Goal: Complete application form: Complete application form

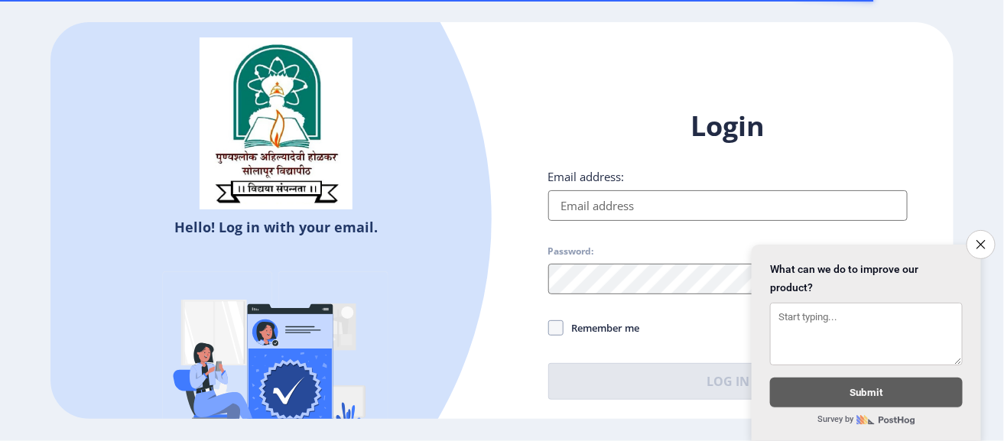
click at [721, 220] on input "Email address:" at bounding box center [729, 205] width 360 height 31
type input "[EMAIL_ADDRESS][DOMAIN_NAME]"
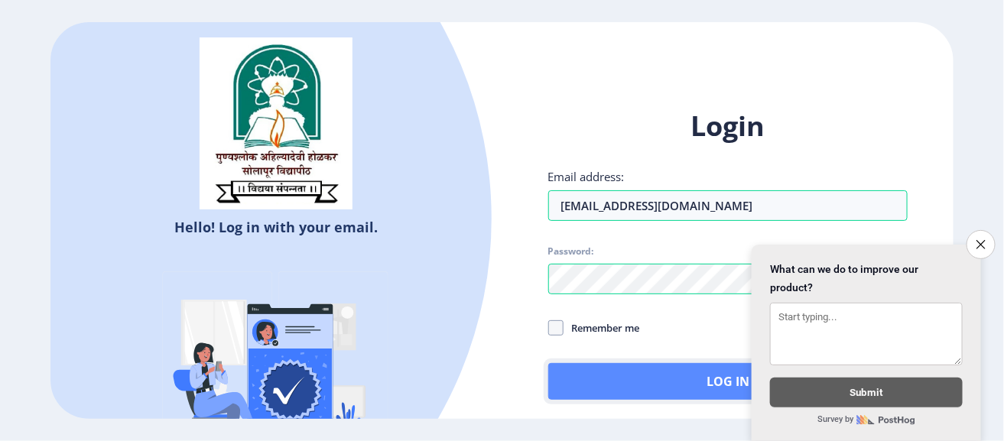
click at [605, 385] on button "Log In" at bounding box center [729, 381] width 360 height 37
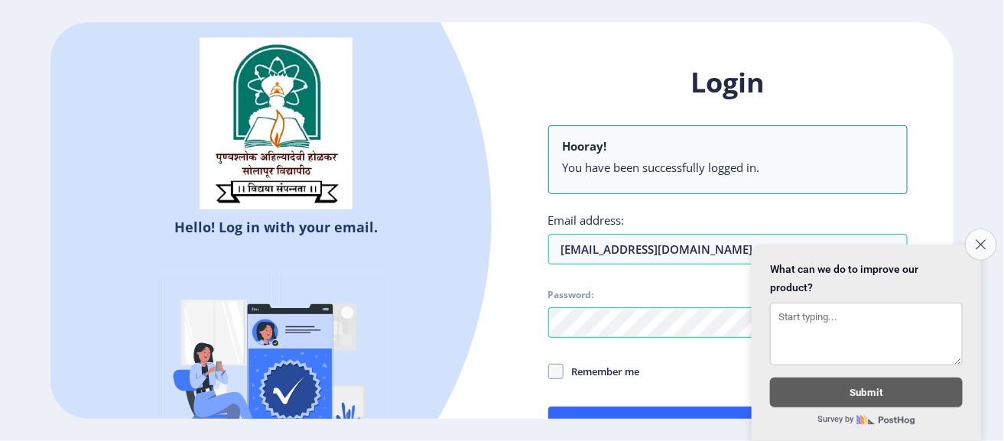
click at [977, 239] on icon "Close survey" at bounding box center [981, 244] width 10 height 10
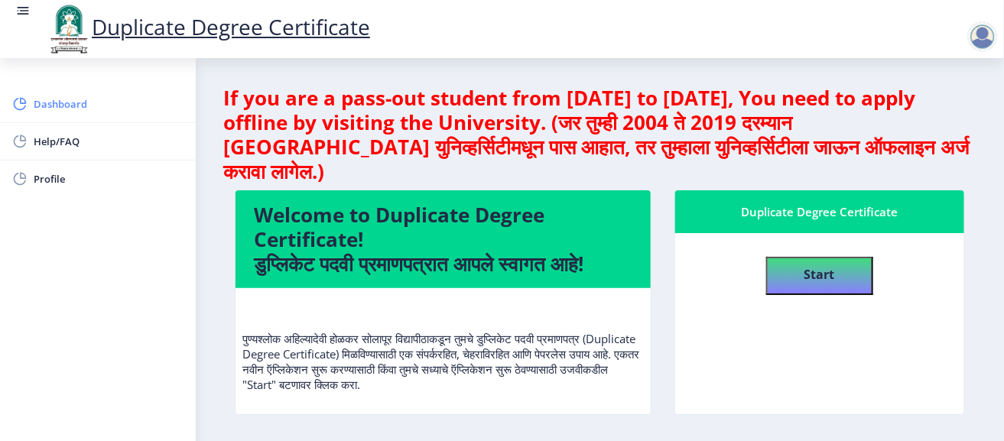
click at [125, 103] on span "Dashboard" at bounding box center [109, 104] width 150 height 18
click at [812, 266] on b "Start" at bounding box center [820, 274] width 31 height 17
select select
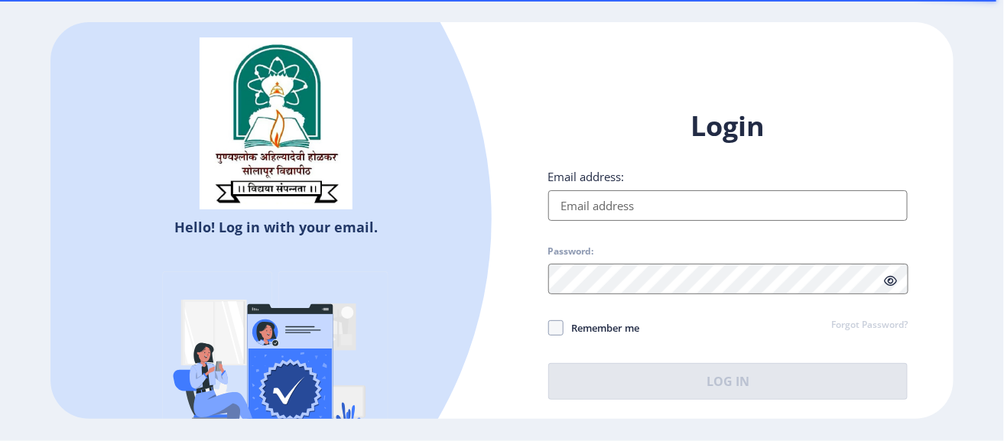
click at [597, 204] on input "Email address:" at bounding box center [729, 205] width 360 height 31
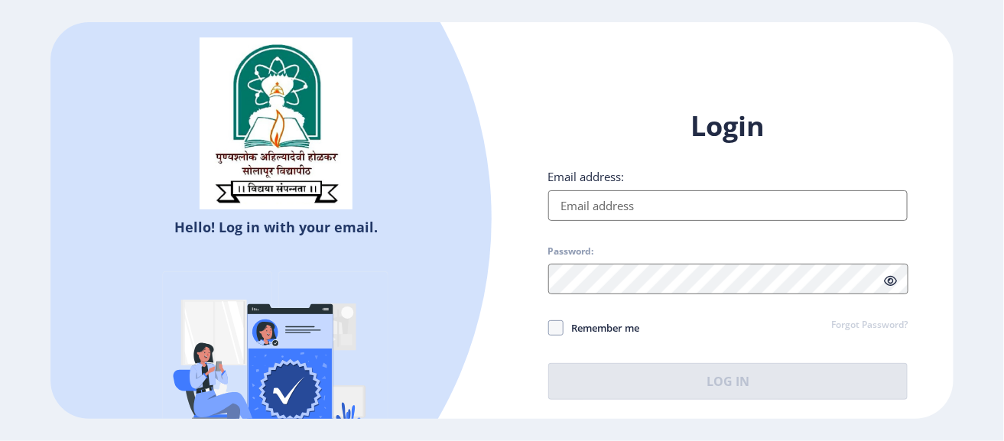
type input "[EMAIL_ADDRESS][DOMAIN_NAME]"
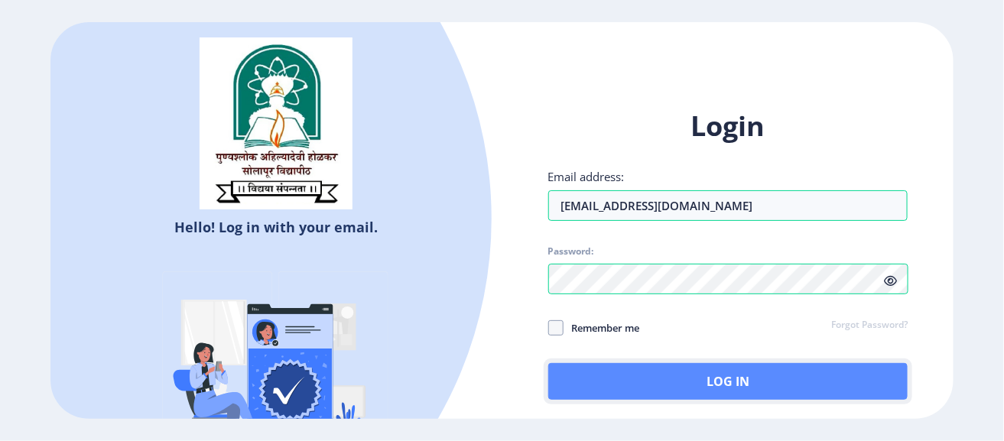
click at [620, 387] on button "Log In" at bounding box center [729, 381] width 360 height 37
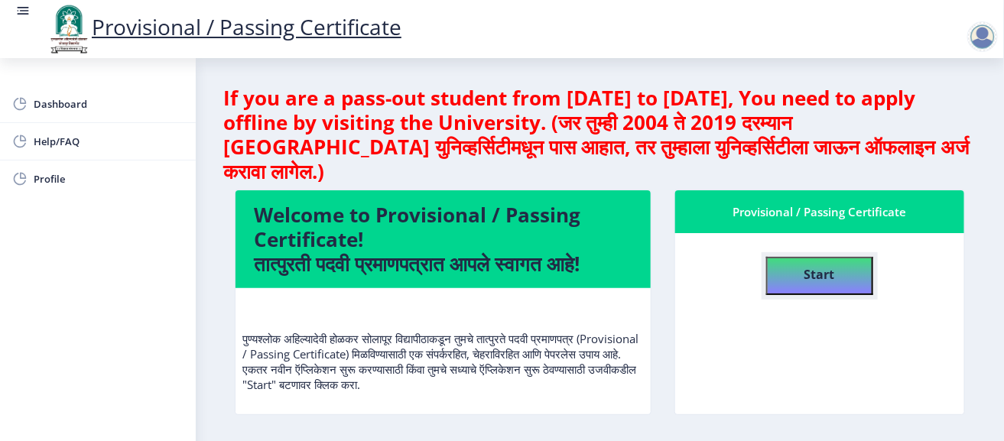
click at [825, 266] on b "Start" at bounding box center [820, 274] width 31 height 17
select select
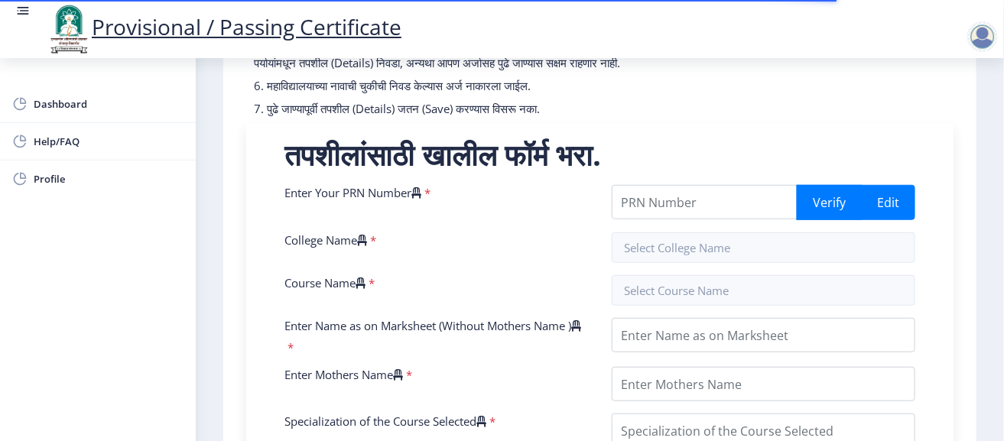
scroll to position [262, 0]
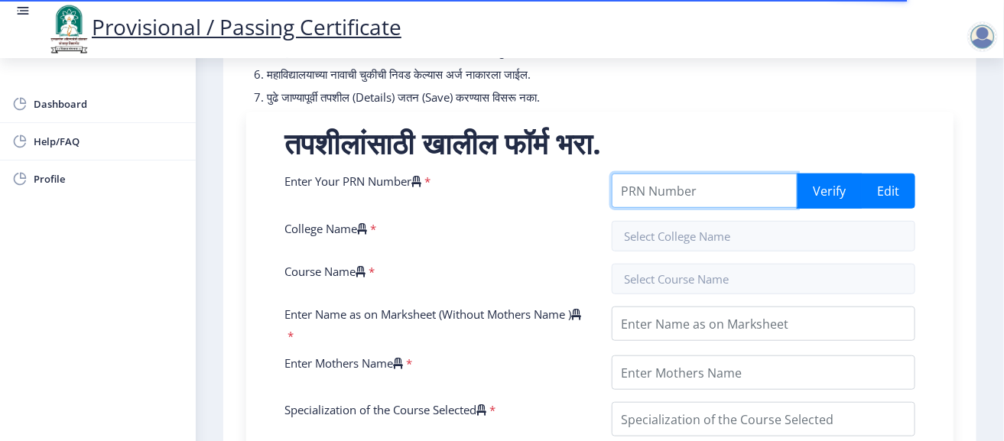
click at [663, 208] on input "Enter Your PRN Number" at bounding box center [705, 191] width 187 height 34
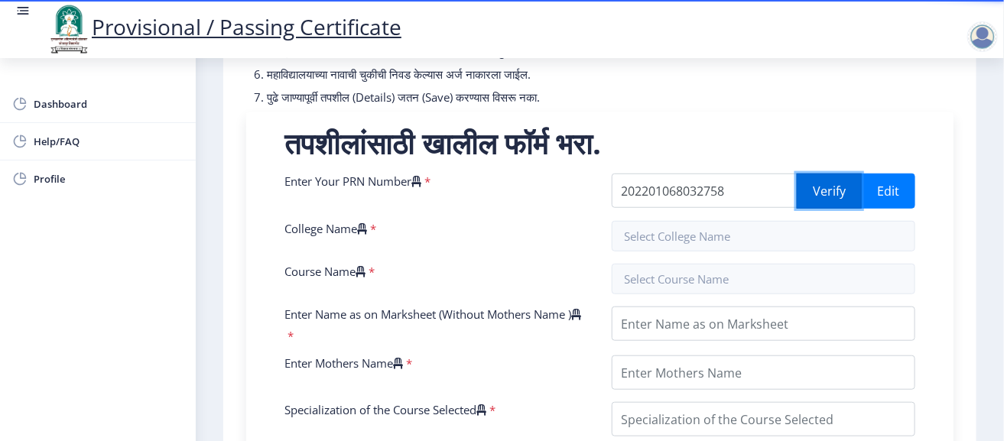
click at [825, 200] on button "Verify" at bounding box center [829, 191] width 65 height 35
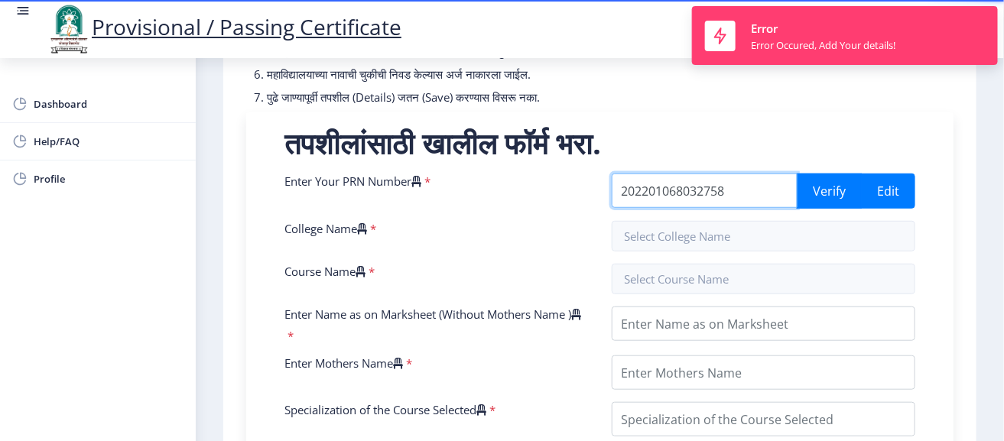
click at [734, 208] on input "202201068032758" at bounding box center [705, 191] width 187 height 34
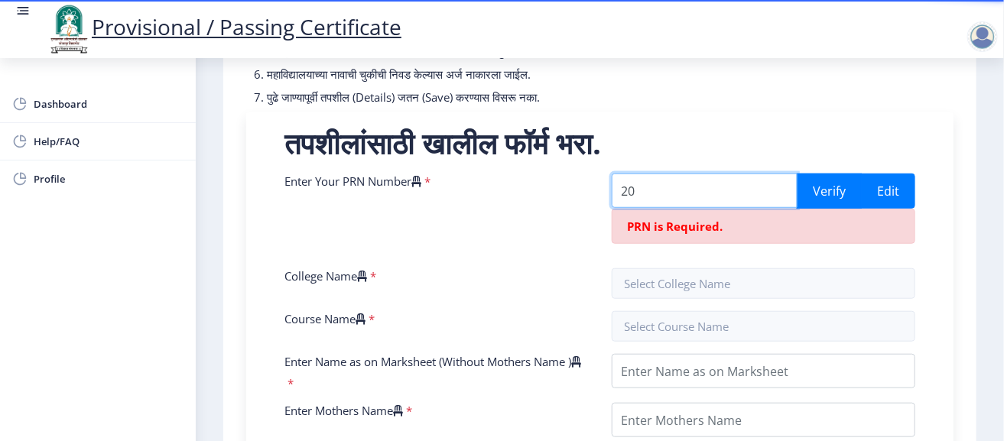
type input "2"
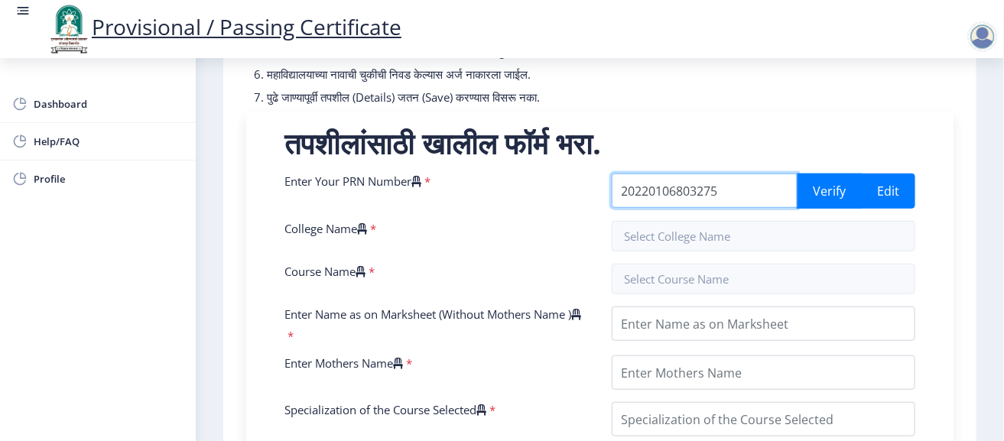
type input "202201068032758"
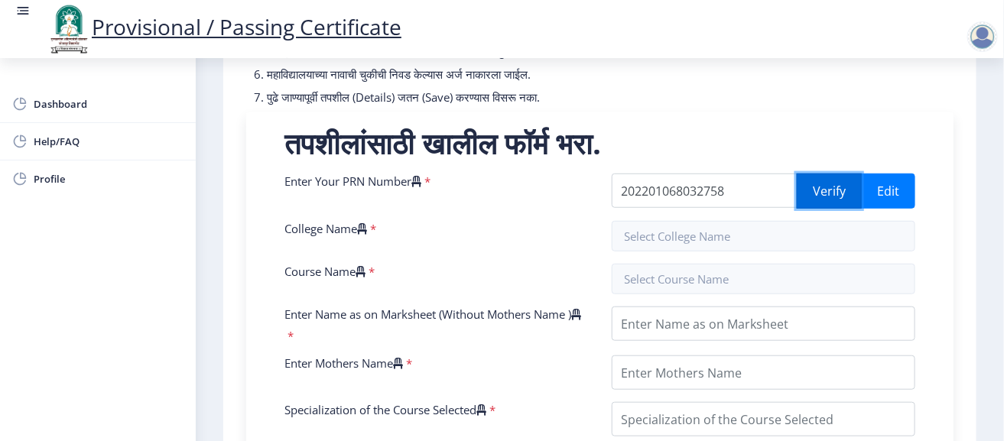
click at [831, 209] on button "Verify" at bounding box center [829, 191] width 65 height 35
click at [736, 252] on input "text" at bounding box center [764, 236] width 304 height 31
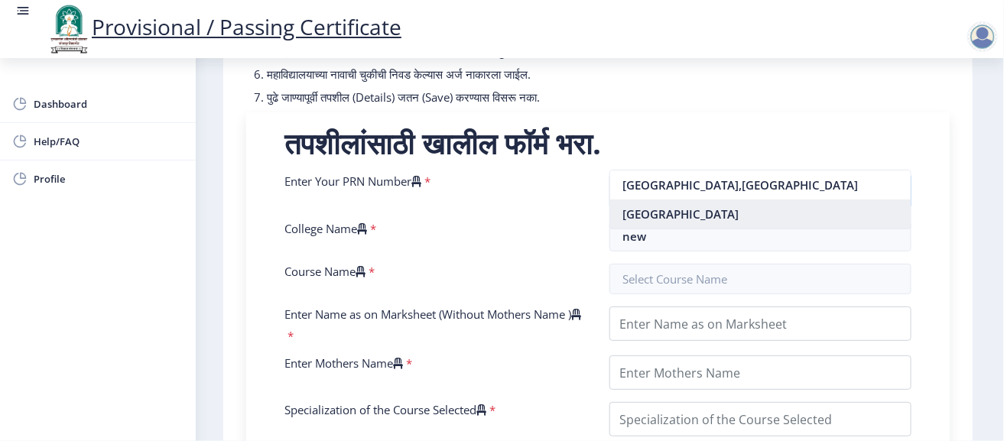
click at [735, 208] on nb-option "[GEOGRAPHIC_DATA]" at bounding box center [760, 214] width 301 height 29
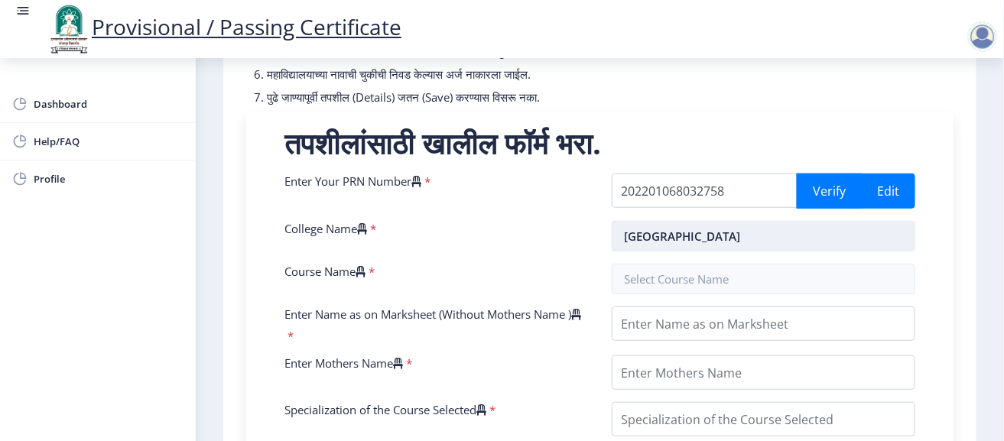
click at [776, 248] on input "[GEOGRAPHIC_DATA]" at bounding box center [764, 236] width 304 height 31
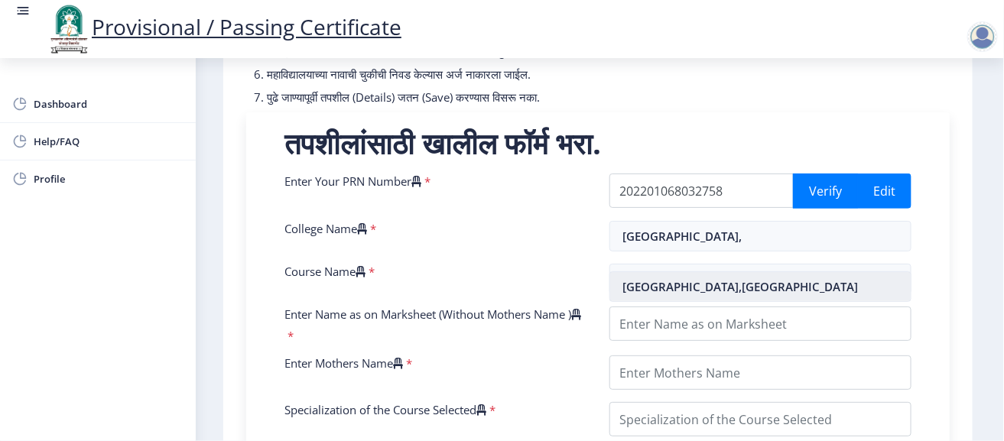
click at [762, 283] on nb-option "[GEOGRAPHIC_DATA],[GEOGRAPHIC_DATA]" at bounding box center [760, 286] width 301 height 29
type input "[GEOGRAPHIC_DATA],[GEOGRAPHIC_DATA]"
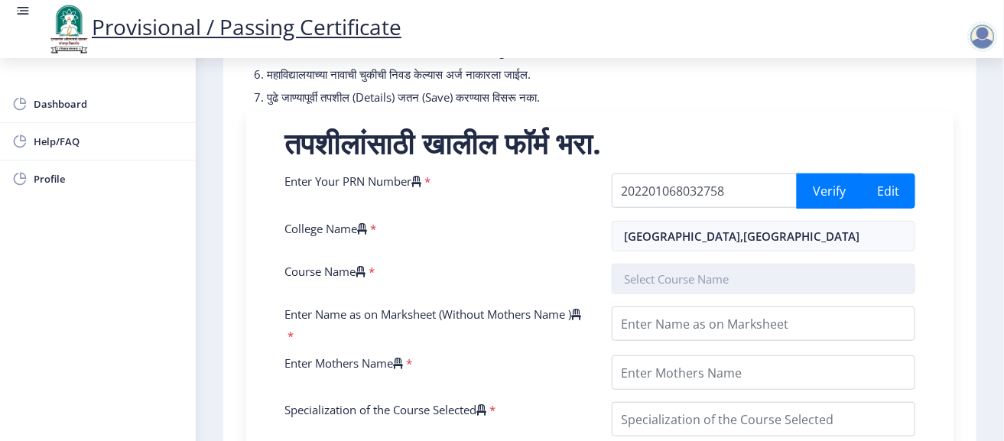
click at [743, 295] on input "text" at bounding box center [764, 279] width 304 height 31
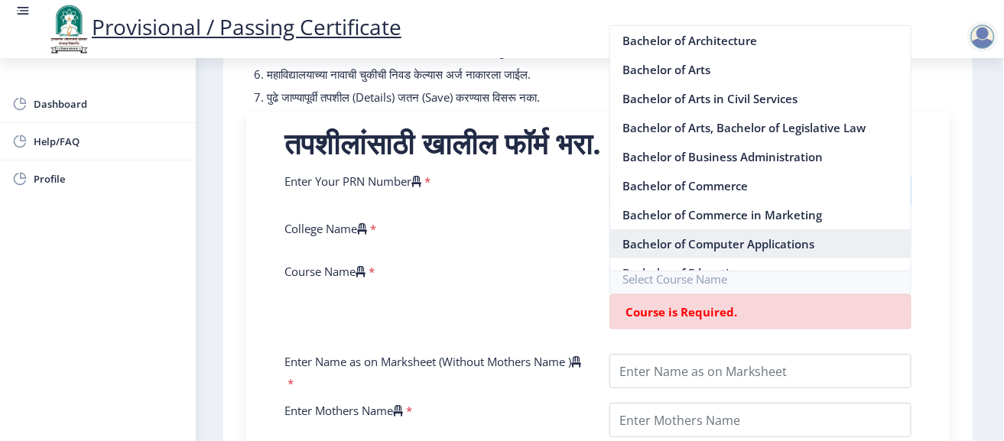
click at [747, 243] on nb-option "Bachelor of Computer Applications" at bounding box center [760, 244] width 301 height 29
type input "Bachelor of Computer Applications"
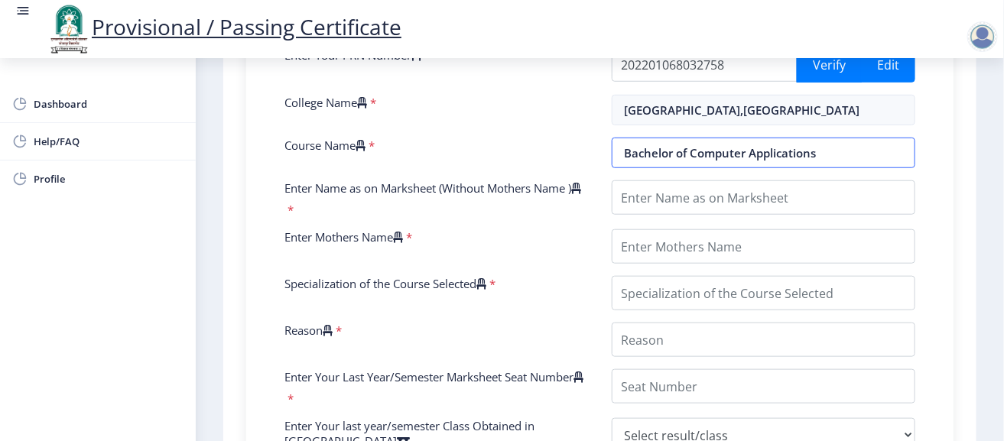
scroll to position [396, 0]
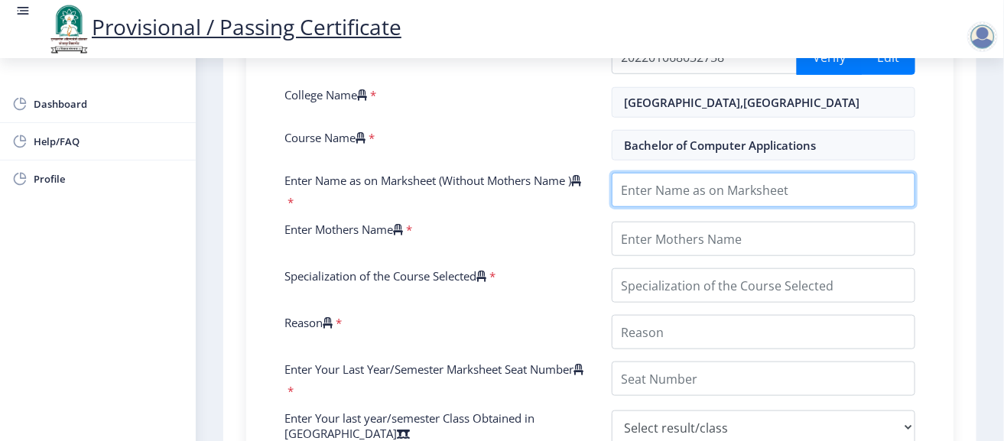
click at [651, 203] on input "Enter Name as on Marksheet (Without Mothers Name )" at bounding box center [764, 190] width 304 height 34
type input "G"
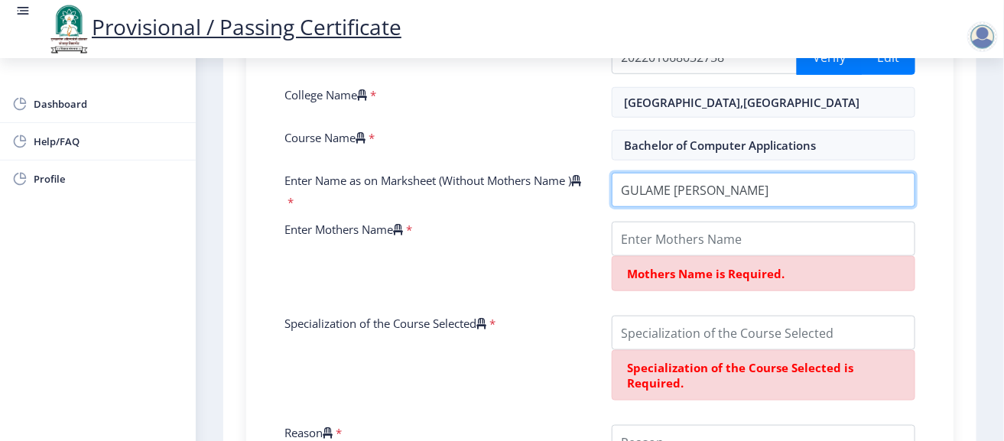
type input "GULAME [PERSON_NAME]"
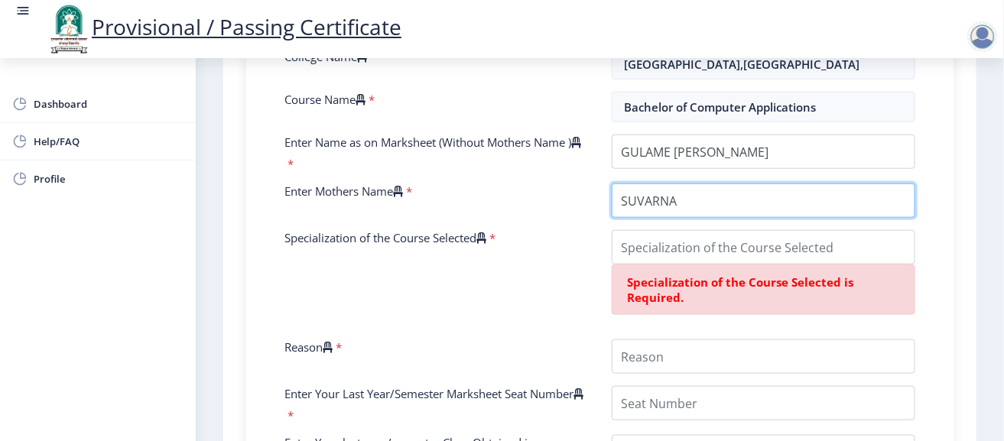
scroll to position [446, 0]
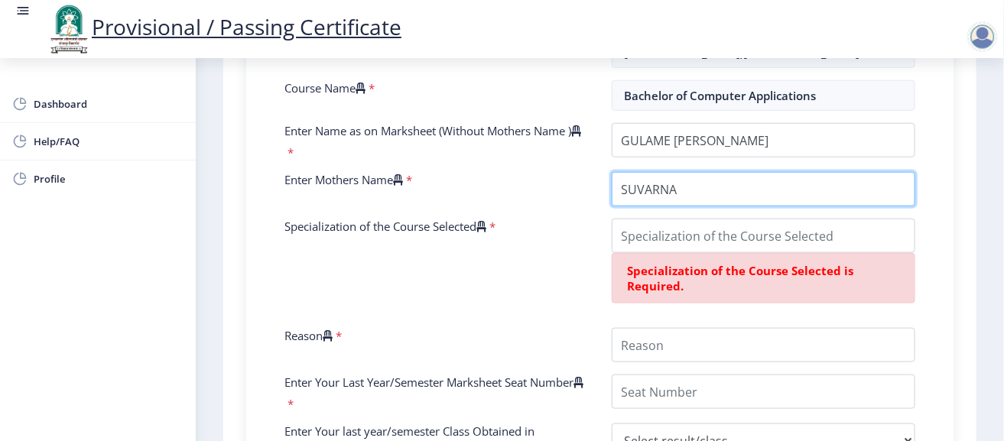
type input "SUVARNA"
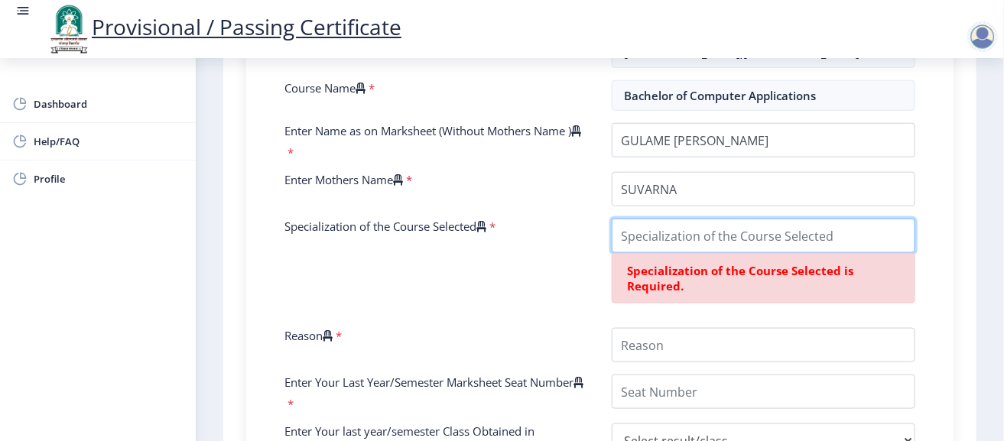
click at [675, 253] on input "Specialization of the Course Selected" at bounding box center [764, 236] width 304 height 34
drag, startPoint x: 286, startPoint y: 253, endPoint x: 433, endPoint y: 268, distance: 147.6
click at [433, 268] on div "Specialization of the Course Selected *" at bounding box center [436, 267] width 327 height 97
copy label "Specialization of the Course Selected"
click at [679, 253] on input "Specialization of the Course Selected" at bounding box center [764, 236] width 304 height 34
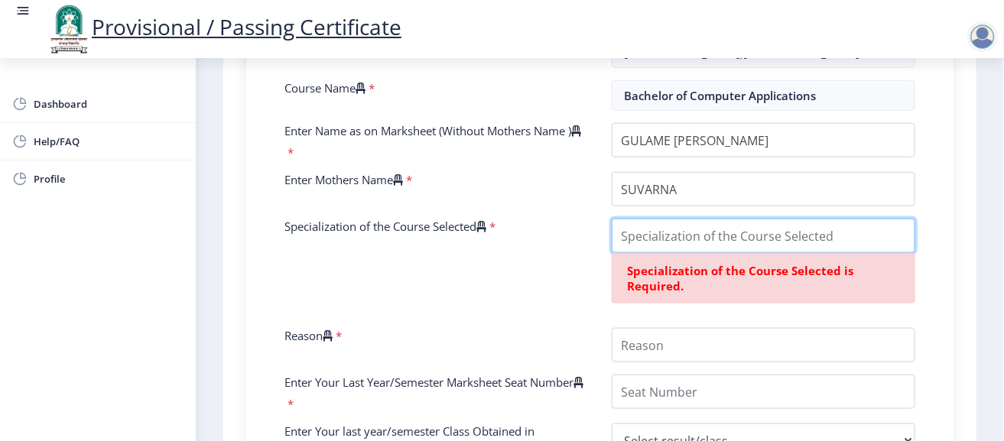
paste input "Software Development"
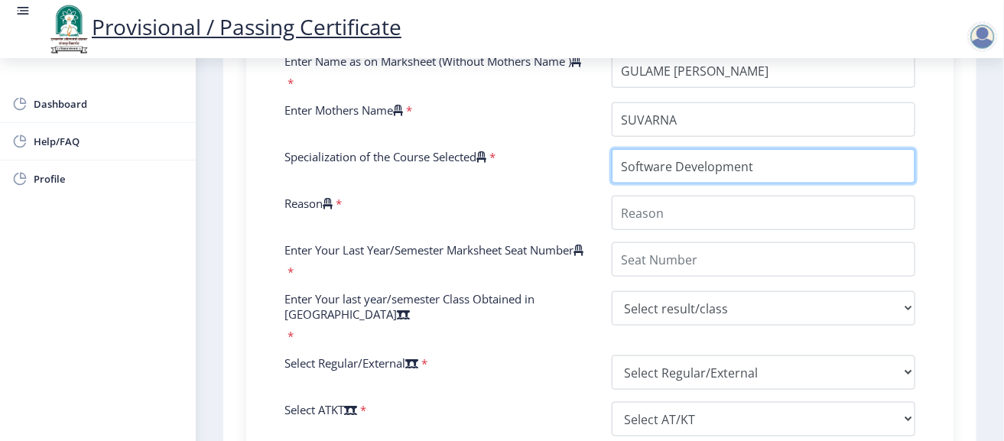
scroll to position [520, 0]
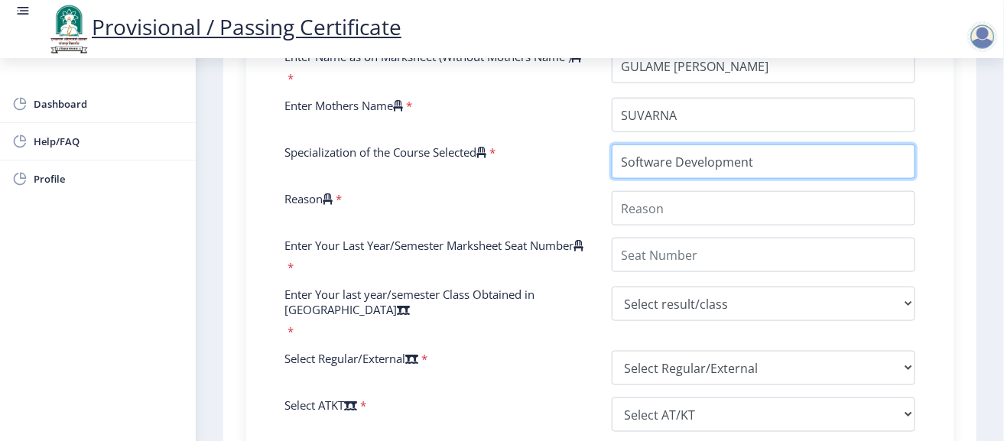
type input "Software Development"
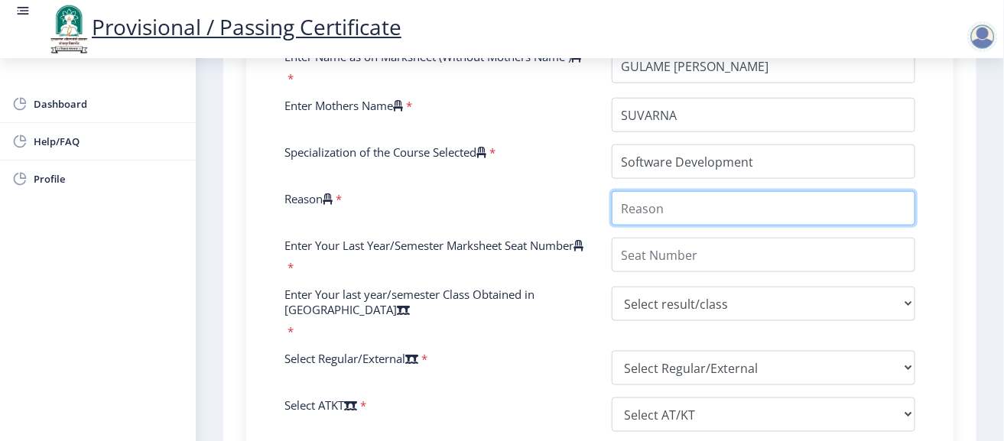
click at [653, 226] on input "Reason" at bounding box center [764, 208] width 304 height 34
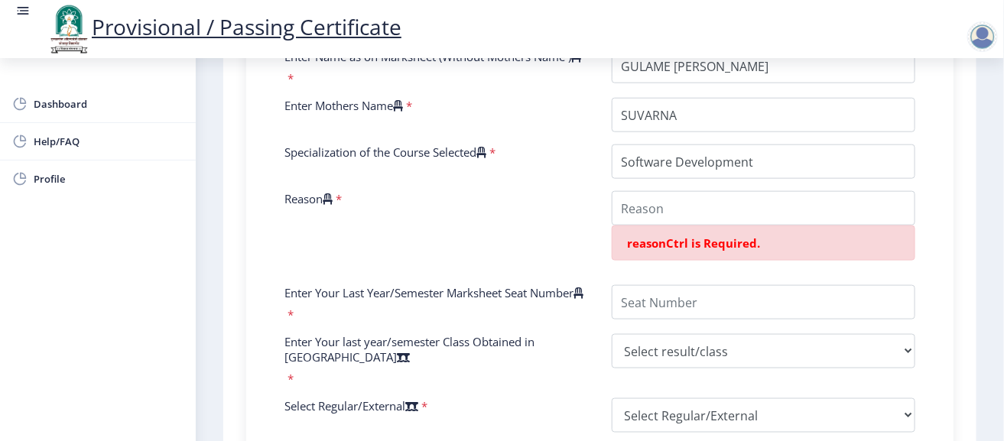
click at [298, 207] on label "Reason" at bounding box center [309, 198] width 48 height 15
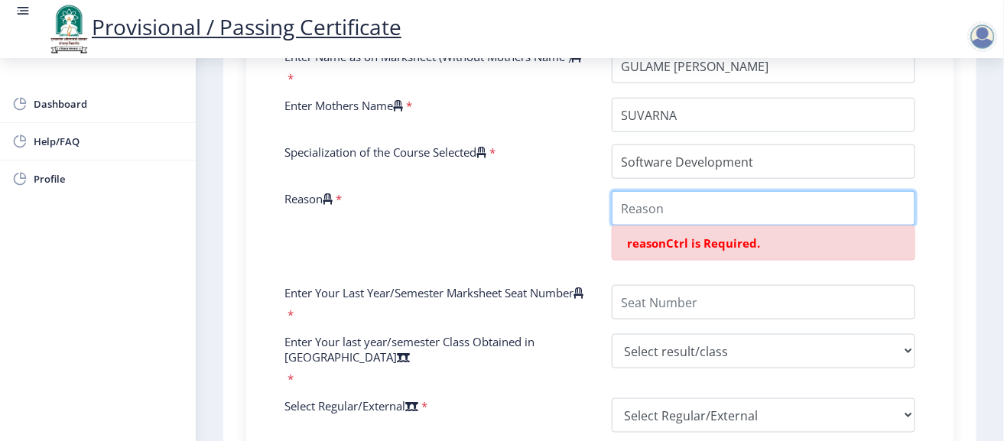
click at [612, 226] on input "Reason" at bounding box center [764, 208] width 304 height 34
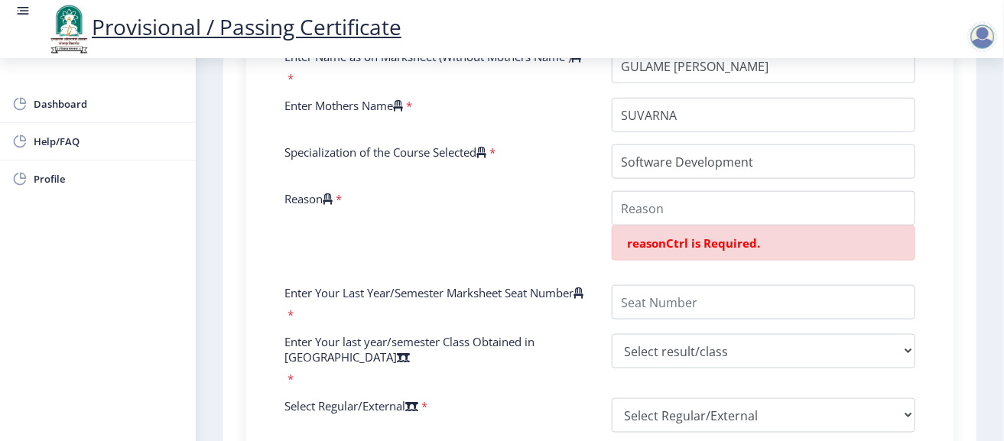
click at [298, 207] on label "Reason" at bounding box center [309, 198] width 48 height 15
click at [612, 226] on input "Reason" at bounding box center [764, 208] width 304 height 34
copy label "Reason"
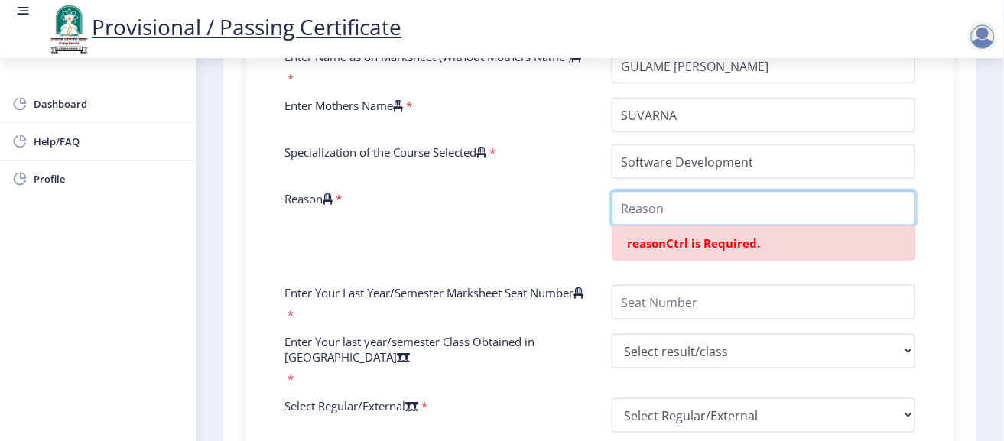
click at [647, 226] on input "Reason" at bounding box center [764, 208] width 304 height 34
paste input "Because I enjoy programming and want to build real-world applications and softw…"
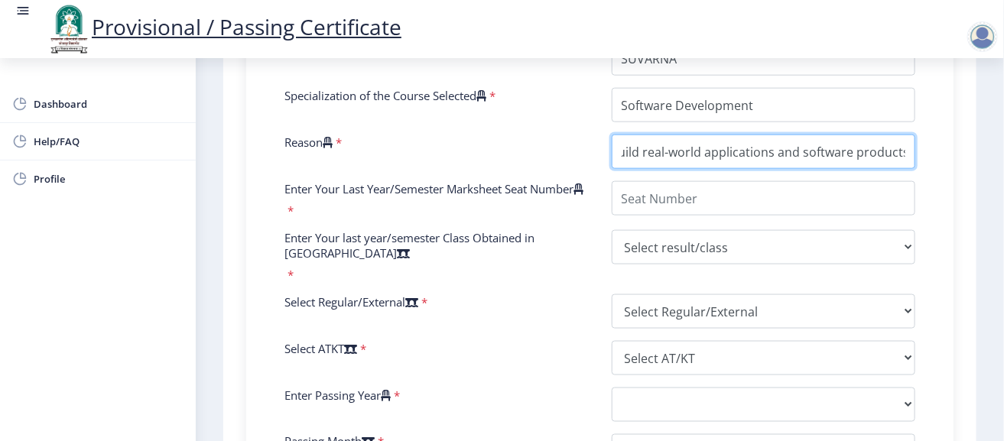
scroll to position [578, 0]
type input "Because I enjoy programming and want to build real-world applications and softw…"
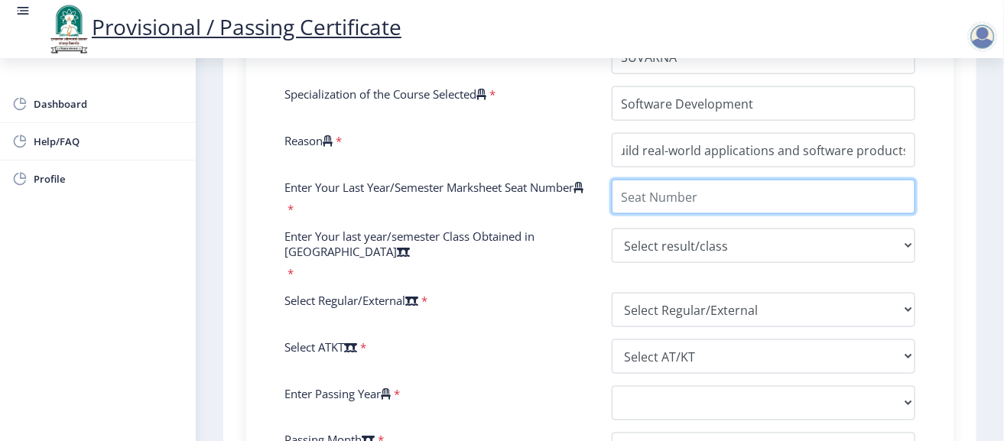
scroll to position [0, 0]
click at [669, 214] on input "Enter Your Last Year/Semester Marksheet Seat Number" at bounding box center [764, 197] width 304 height 34
type input "134188"
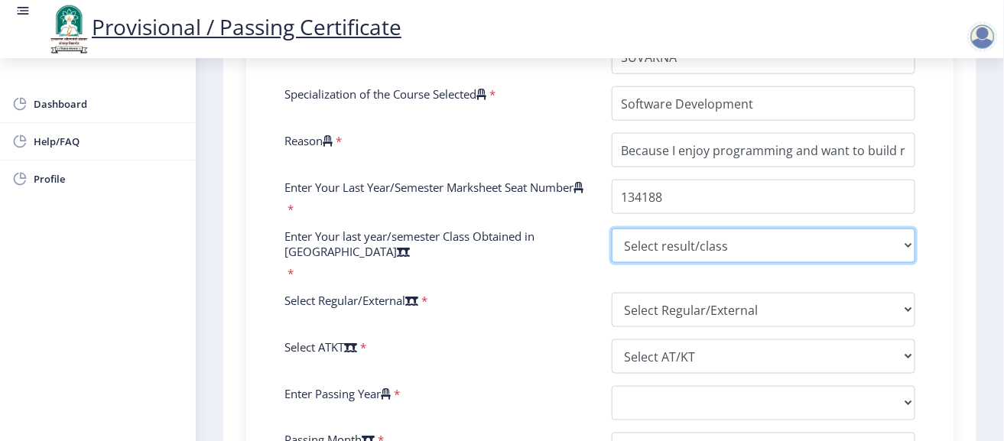
click at [663, 263] on select "Select result/class DISTINCTION FIRST CLASS HIGHER SECOND CLASS SECOND CLASS PA…" at bounding box center [764, 246] width 304 height 34
select select "Grade A"
click at [612, 263] on select "Select result/class DISTINCTION FIRST CLASS HIGHER SECOND CLASS SECOND CLASS PA…" at bounding box center [764, 246] width 304 height 34
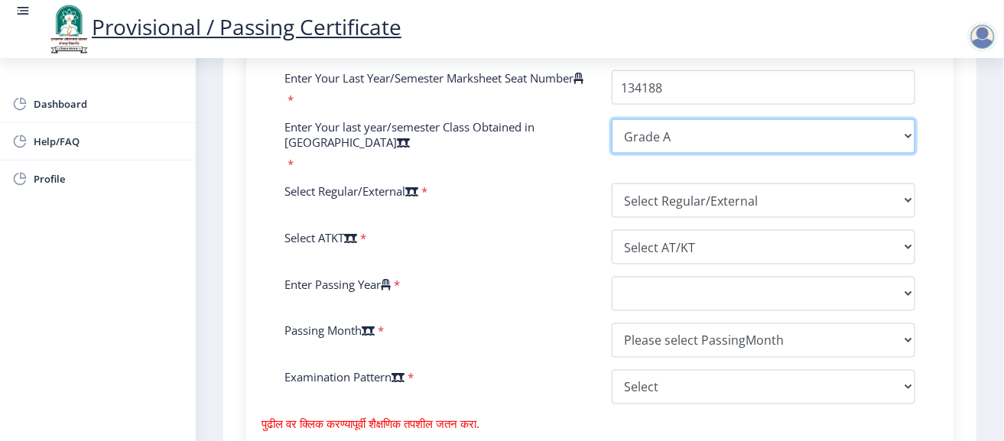
scroll to position [709, 0]
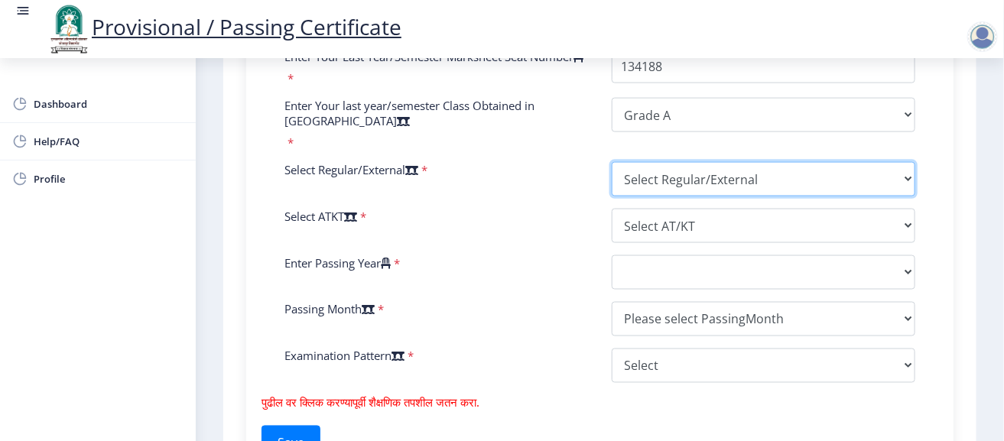
click at [666, 197] on select "Select Regular/External Regular External Special" at bounding box center [764, 179] width 304 height 34
select select "Regular"
click at [612, 197] on select "Select Regular/External Regular External Special" at bounding box center [764, 179] width 304 height 34
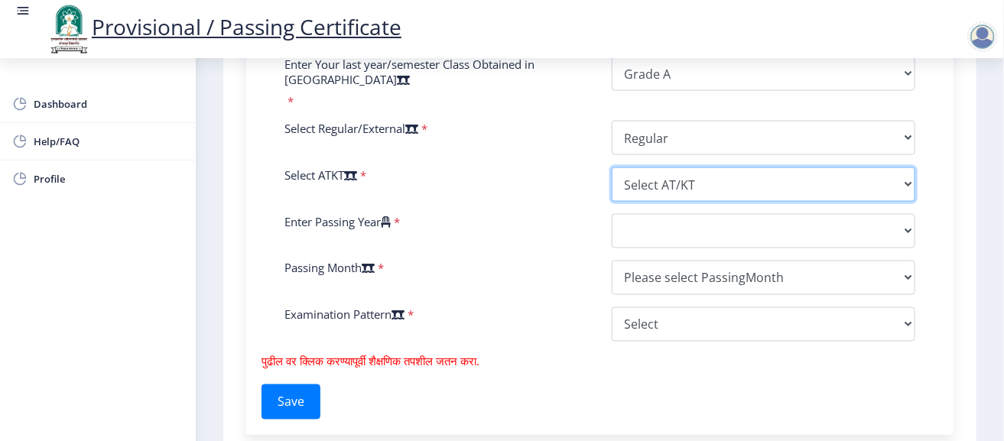
click at [668, 202] on select "Select AT/KT None ATKT" at bounding box center [764, 185] width 304 height 34
select select "None"
click at [612, 202] on select "Select AT/KT None ATKT" at bounding box center [764, 185] width 304 height 34
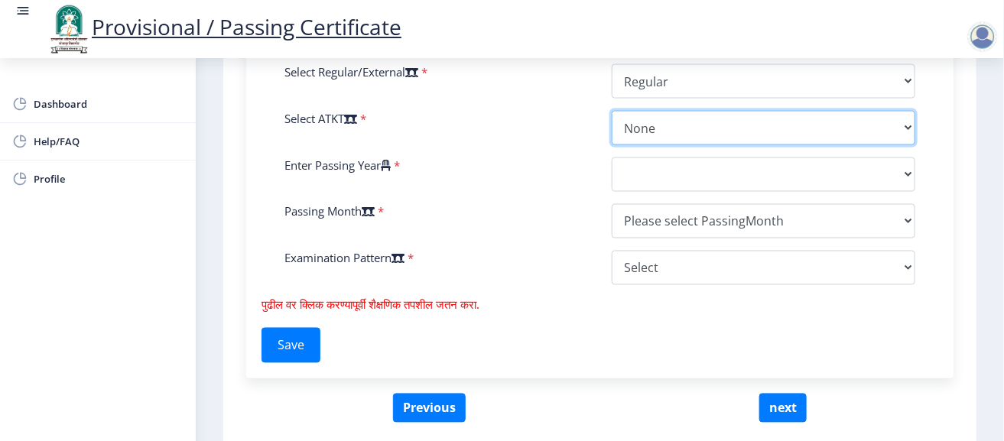
scroll to position [809, 0]
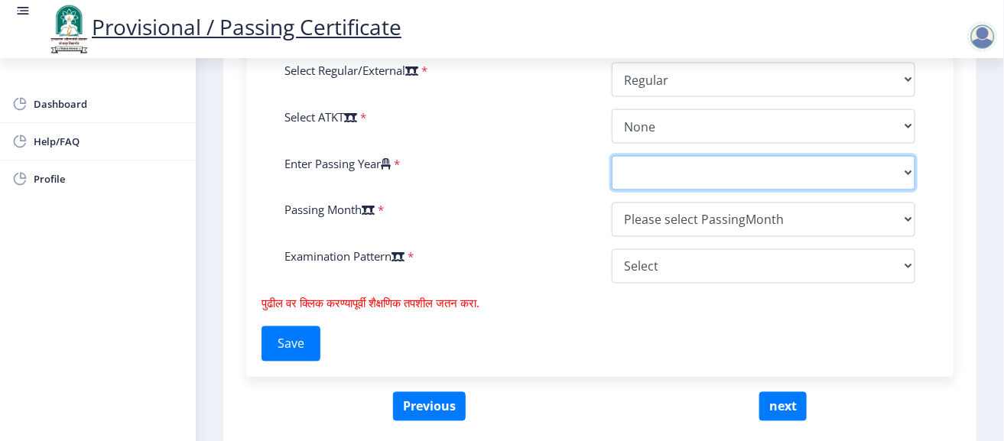
click at [627, 190] on select "2025 2024 2023 2022 2021 2020 2019 2018 2017 2016 2015 2014 2013 2012 2011 2010…" at bounding box center [764, 173] width 304 height 34
select select "2025"
click at [612, 190] on select "2025 2024 2023 2022 2021 2020 2019 2018 2017 2016 2015 2014 2013 2012 2011 2010…" at bounding box center [764, 173] width 304 height 34
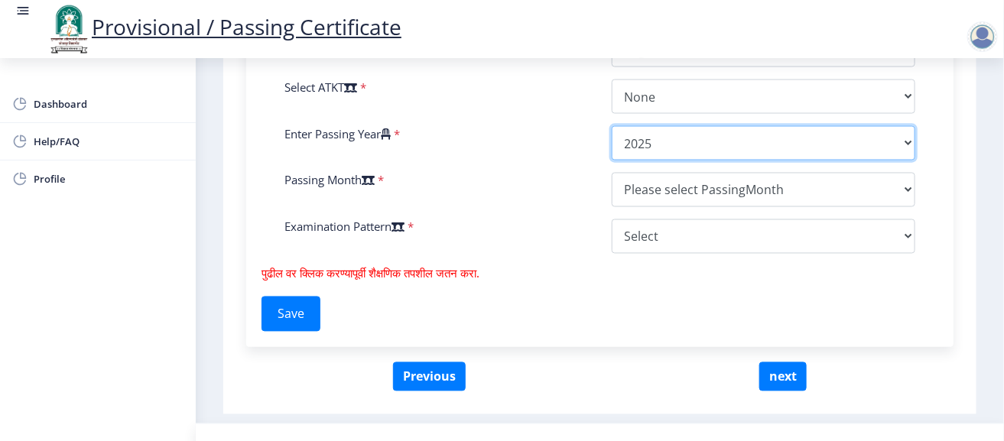
scroll to position [843, 0]
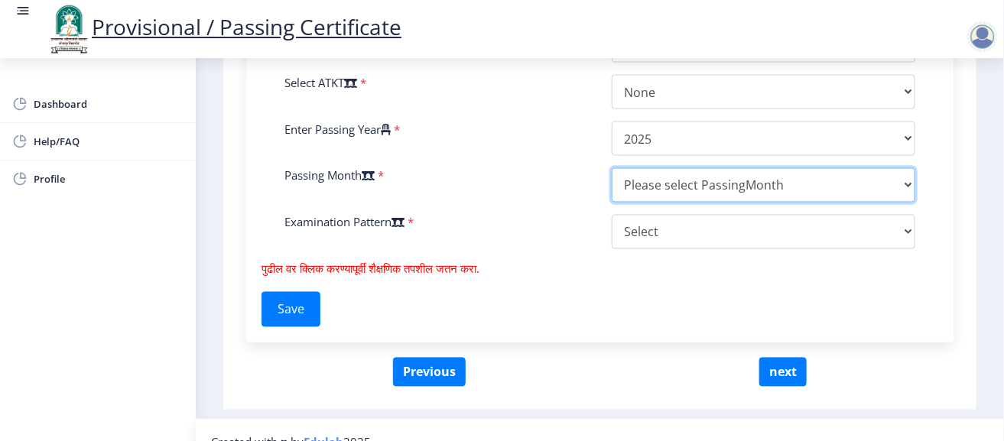
click at [659, 203] on select "Please select PassingMonth (01) January (02) February (03) March (04) April (05…" at bounding box center [764, 185] width 304 height 34
select select "March"
click at [612, 203] on select "Please select PassingMonth (01) January (02) February (03) March (04) April (05…" at bounding box center [764, 185] width 304 height 34
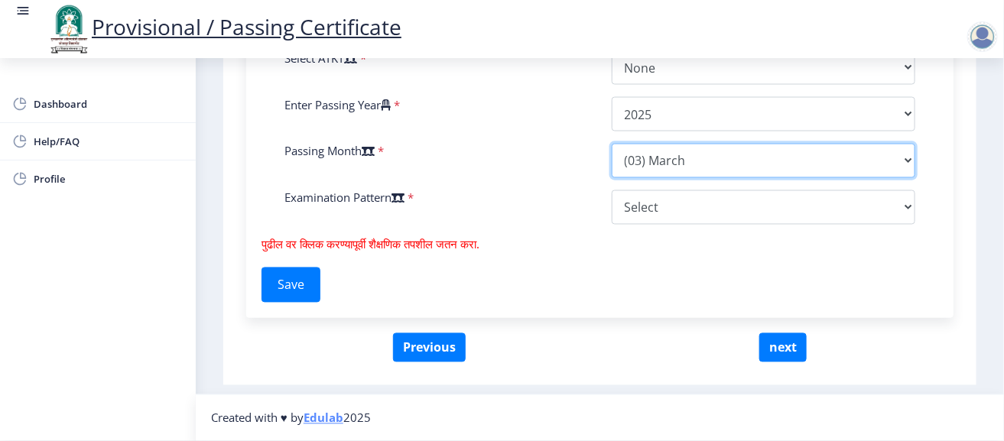
scroll to position [891, 0]
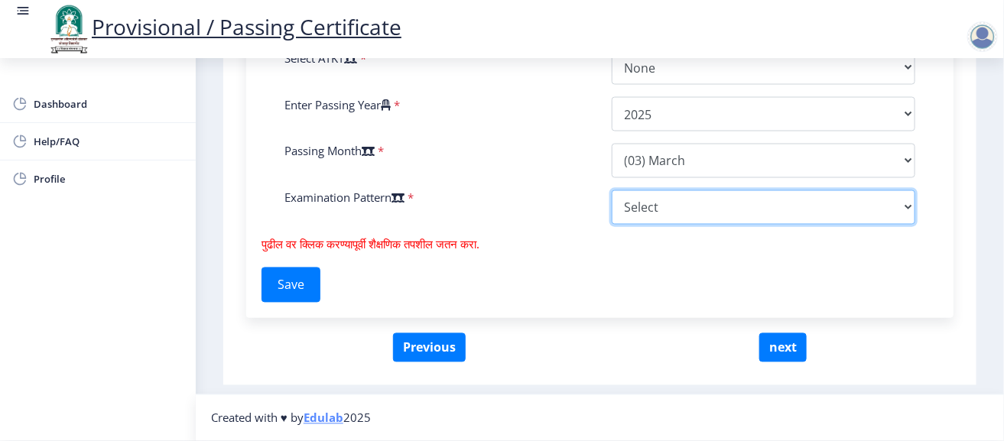
click at [624, 223] on select "Select Yearly Semester" at bounding box center [764, 207] width 304 height 34
select select "Semester"
click at [612, 210] on select "Select Yearly Semester" at bounding box center [764, 207] width 304 height 34
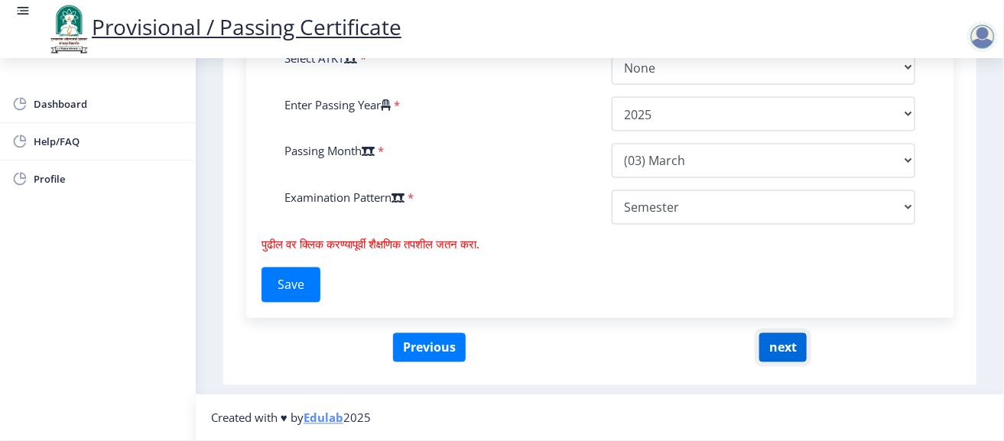
click at [769, 363] on button "next" at bounding box center [783, 348] width 47 height 29
select select
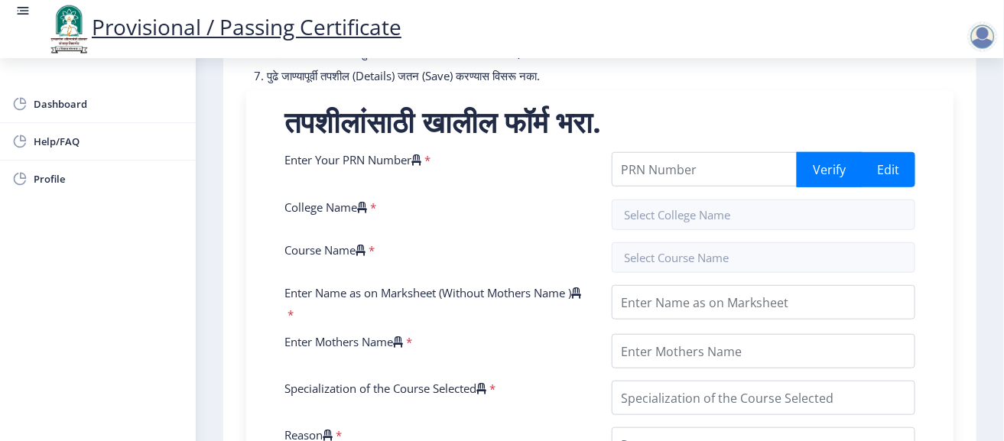
scroll to position [276, 0]
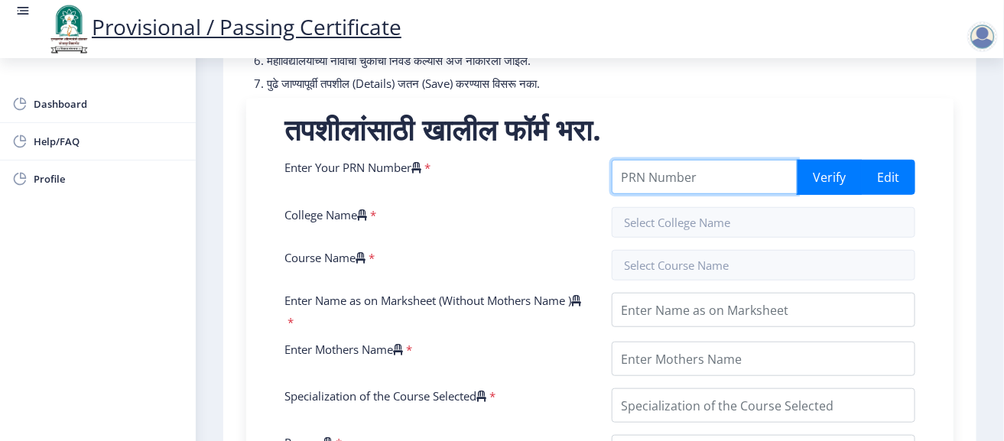
click at [679, 187] on input "Enter Your PRN Number" at bounding box center [705, 177] width 187 height 34
type input "202201068032758"
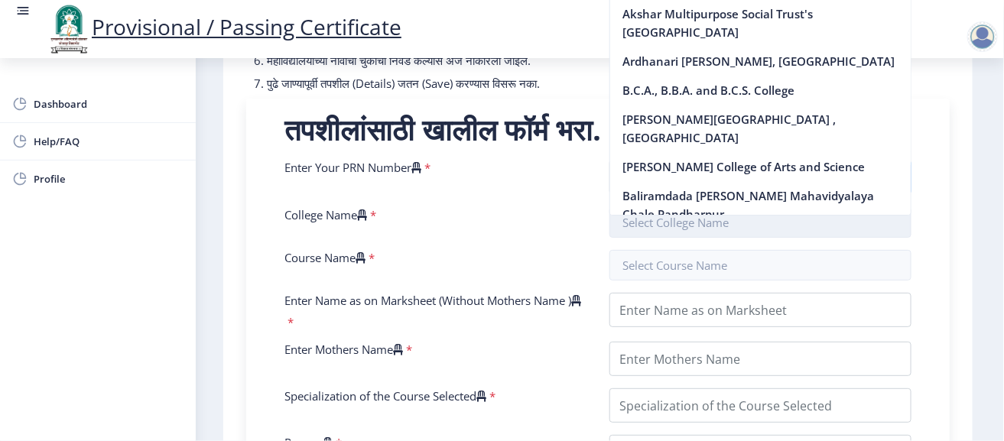
click at [689, 233] on input "text" at bounding box center [761, 222] width 302 height 31
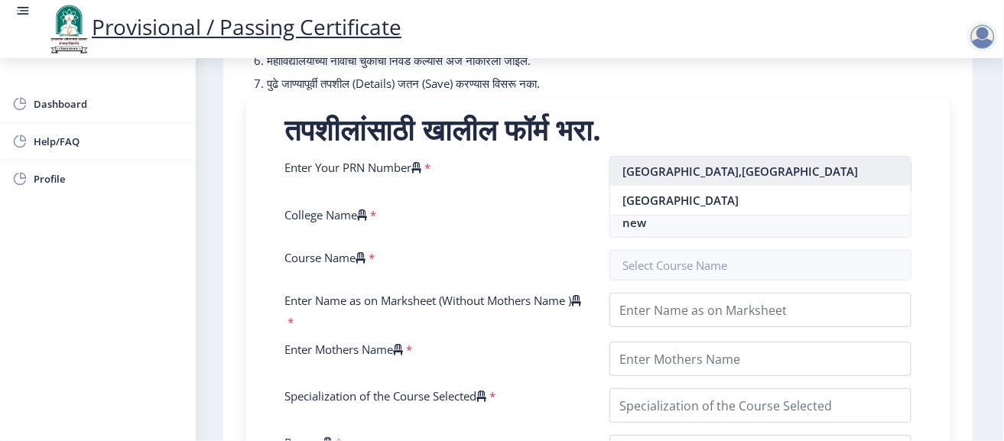
click at [718, 176] on nb-option "[GEOGRAPHIC_DATA],[GEOGRAPHIC_DATA]" at bounding box center [760, 171] width 301 height 29
type input "[GEOGRAPHIC_DATA],[GEOGRAPHIC_DATA]"
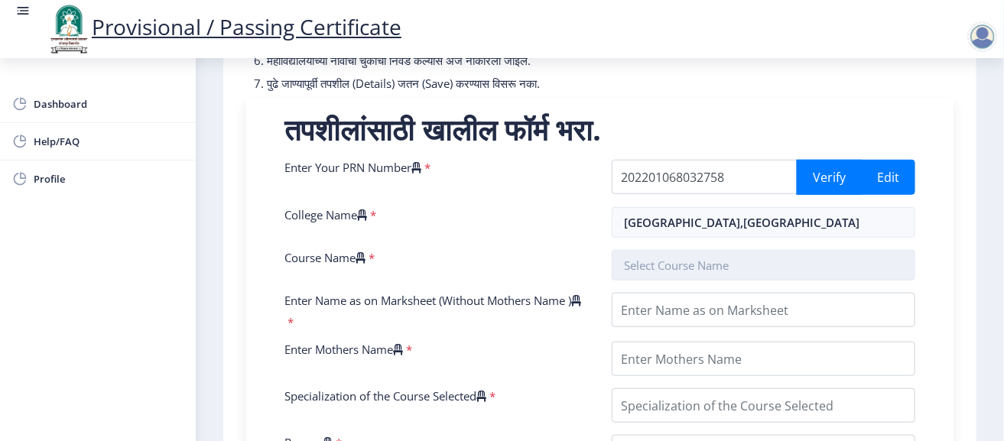
drag, startPoint x: 675, startPoint y: 294, endPoint x: 682, endPoint y: 285, distance: 10.4
click at [682, 281] on div at bounding box center [764, 265] width 327 height 31
click at [682, 281] on input "text" at bounding box center [764, 265] width 304 height 31
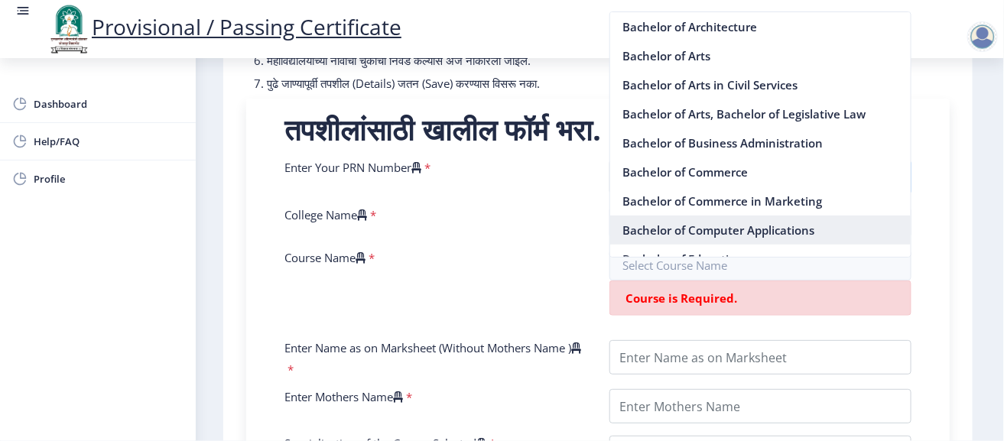
click at [730, 230] on nb-option "Bachelor of Computer Applications" at bounding box center [760, 230] width 301 height 29
type input "Bachelor of Computer Applications"
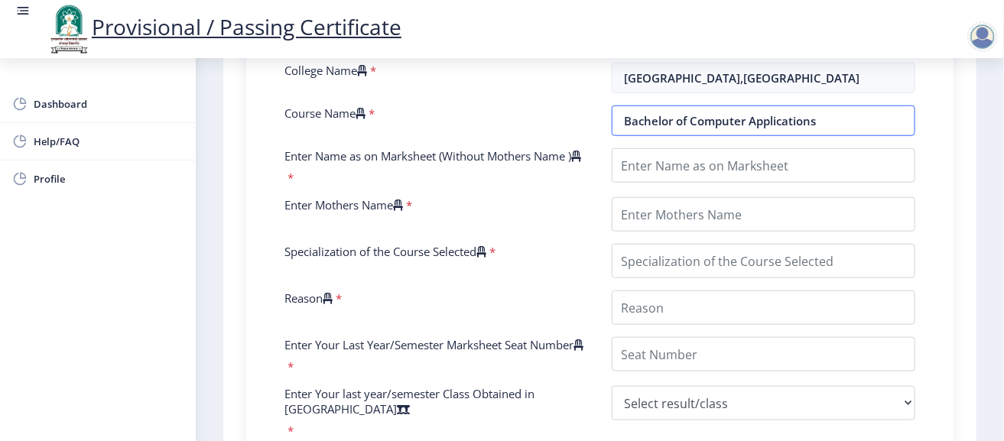
scroll to position [422, 0]
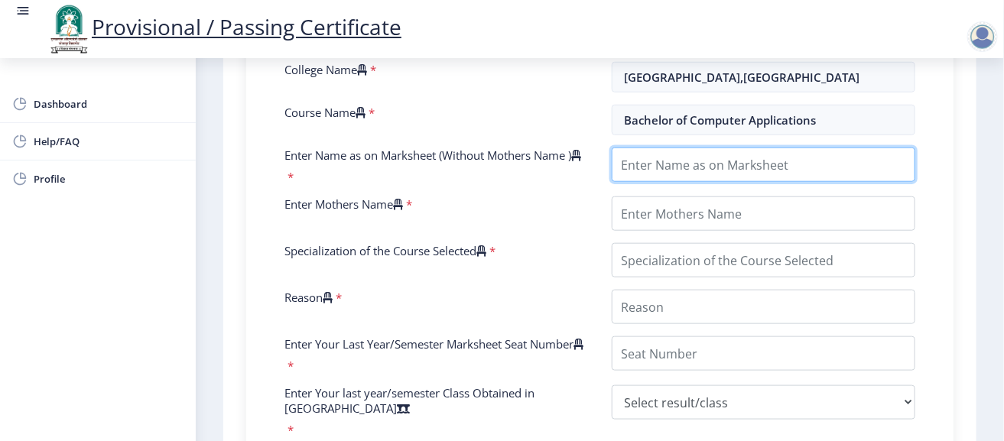
click at [705, 181] on input "Enter Name as on Marksheet (Without Mothers Name )" at bounding box center [764, 165] width 304 height 34
type input "GULAME [PERSON_NAME]"
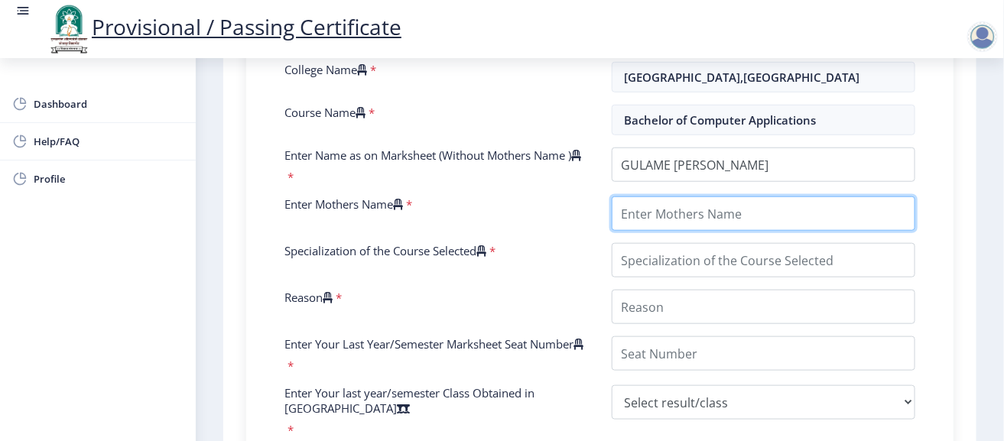
click at [691, 231] on input "Enter Mothers Name" at bounding box center [764, 214] width 304 height 34
type input "SUVARNA"
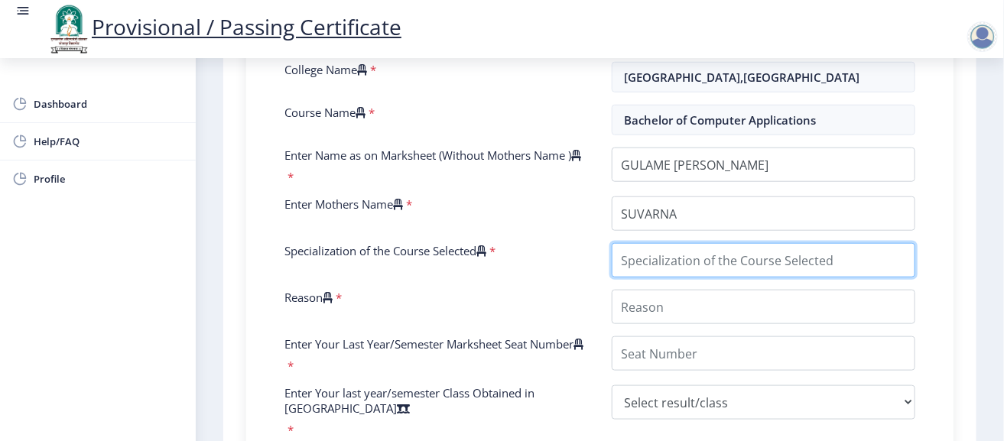
click at [685, 278] on input "Specialization of the Course Selected" at bounding box center [764, 260] width 304 height 34
type input "Software Development"
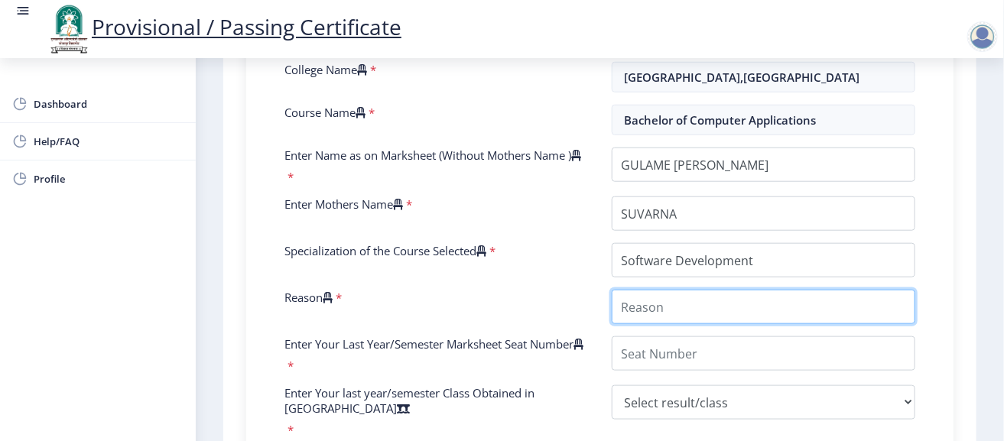
click at [676, 324] on input "Reason" at bounding box center [764, 307] width 304 height 34
type input "Because I enjoy programming and want to build real-world applications and softw…"
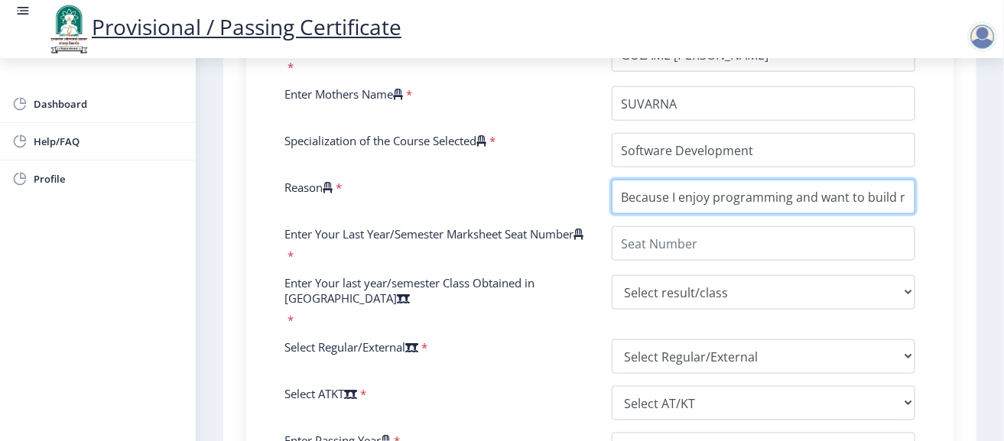
scroll to position [534, 0]
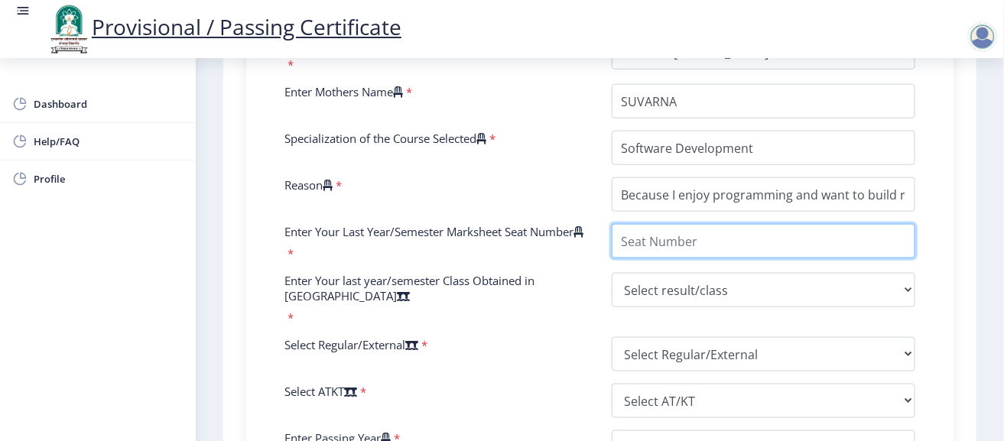
click at [699, 259] on input "Enter Your Last Year/Semester Marksheet Seat Number" at bounding box center [764, 241] width 304 height 34
type input "134188"
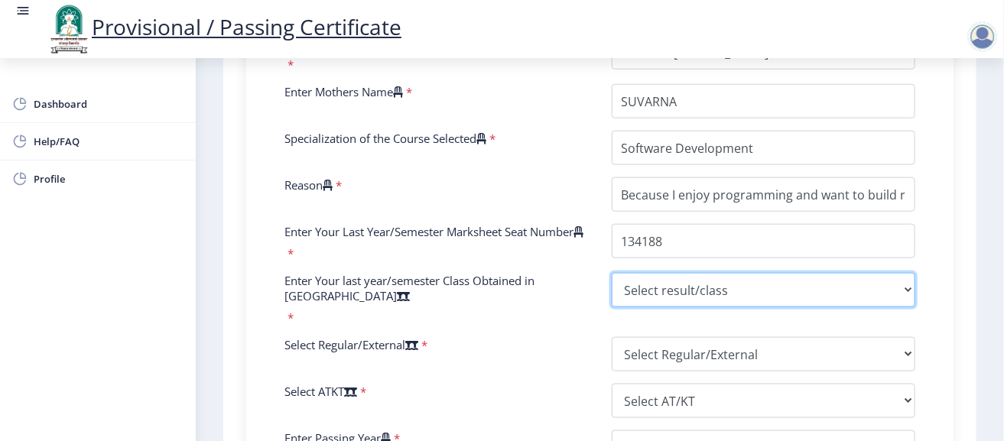
click at [674, 308] on select "Select result/class DISTINCTION FIRST CLASS HIGHER SECOND CLASS SECOND CLASS PA…" at bounding box center [764, 290] width 304 height 34
select select "Grade A"
click at [612, 308] on select "Select result/class DISTINCTION FIRST CLASS HIGHER SECOND CLASS SECOND CLASS PA…" at bounding box center [764, 290] width 304 height 34
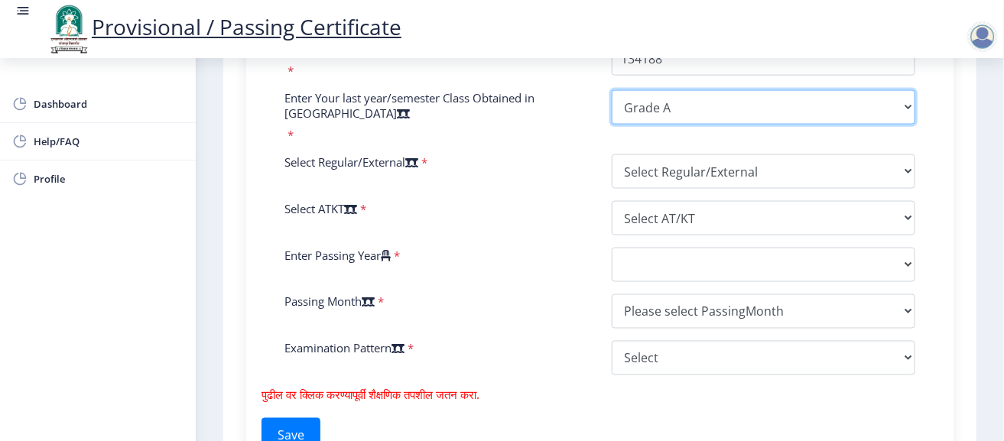
scroll to position [719, 0]
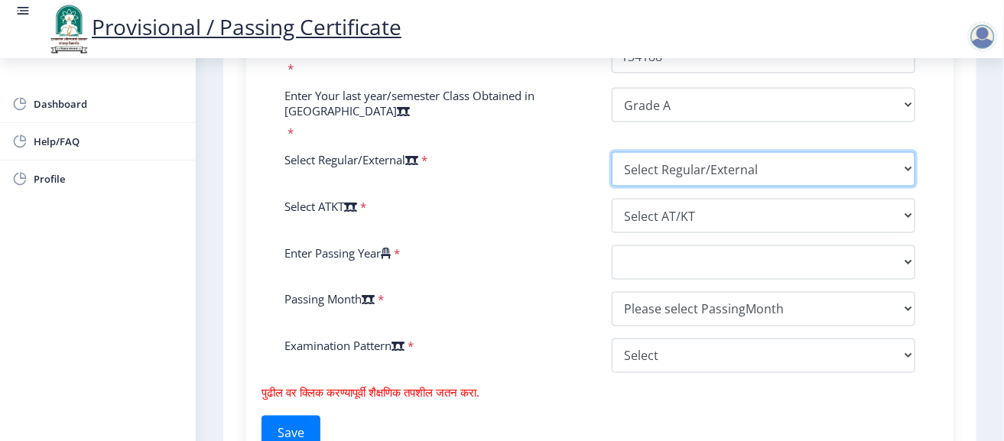
click at [706, 187] on select "Select Regular/External Regular External Special" at bounding box center [764, 169] width 304 height 34
select select "Regular"
click at [612, 187] on select "Select Regular/External Regular External Special" at bounding box center [764, 169] width 304 height 34
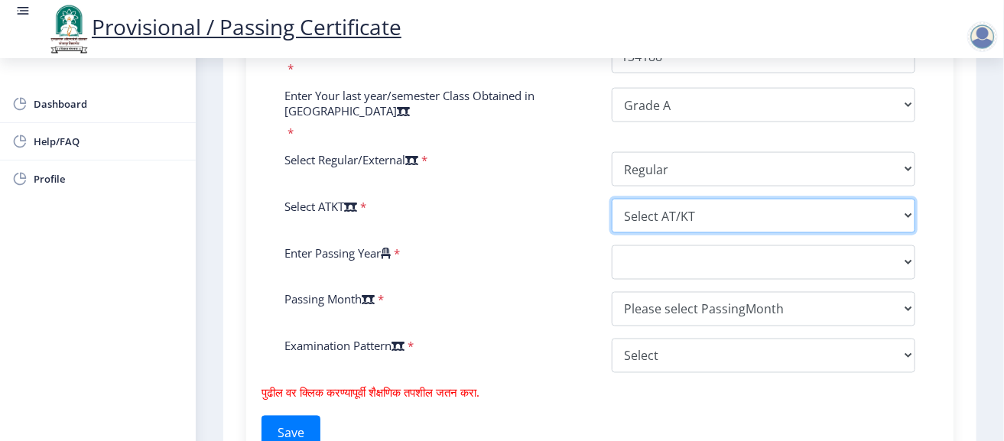
click at [675, 233] on select "Select AT/KT None ATKT" at bounding box center [764, 216] width 304 height 34
select select "None"
click at [612, 233] on select "Select AT/KT None ATKT" at bounding box center [764, 216] width 304 height 34
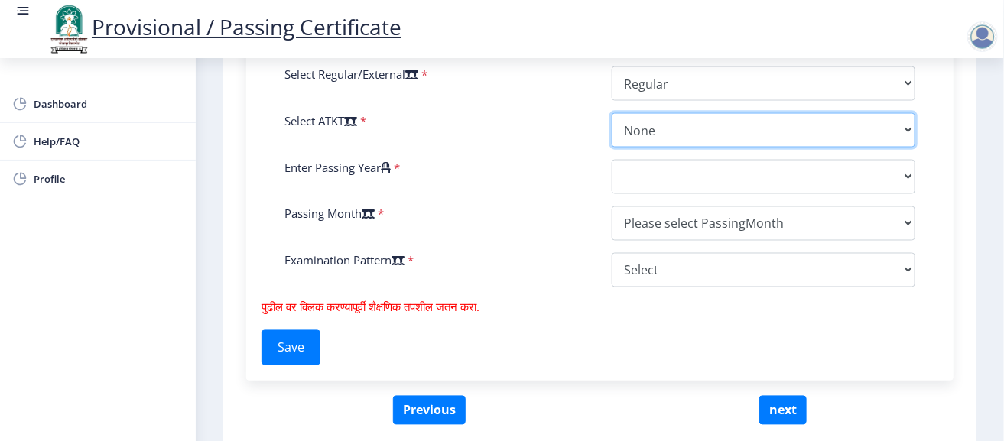
scroll to position [813, 0]
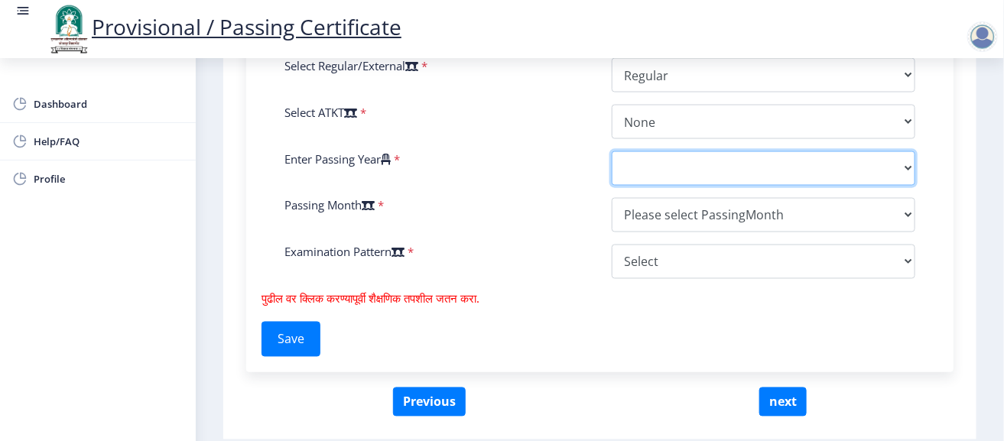
click at [655, 186] on select "2025 2024 2023 2022 2021 2020 2019 2018 2017 2016 2015 2014 2013 2012 2011 2010…" at bounding box center [764, 168] width 304 height 34
select select "2025"
click at [612, 186] on select "2025 2024 2023 2022 2021 2020 2019 2018 2017 2016 2015 2014 2013 2012 2011 2010…" at bounding box center [764, 168] width 304 height 34
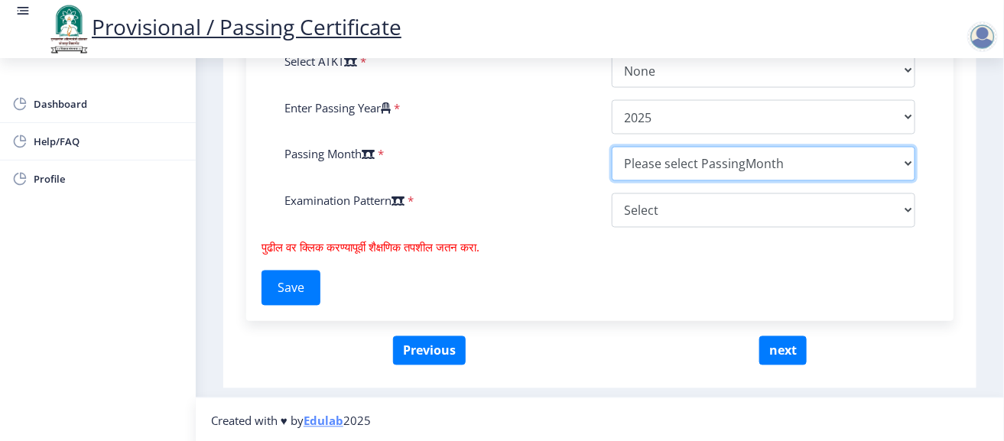
click at [673, 181] on select "Please select PassingMonth (01) January (02) February (03) March (04) April (05…" at bounding box center [764, 164] width 304 height 34
select select "March"
click at [612, 181] on select "Please select PassingMonth (01) January (02) February (03) March (04) April (05…" at bounding box center [764, 164] width 304 height 34
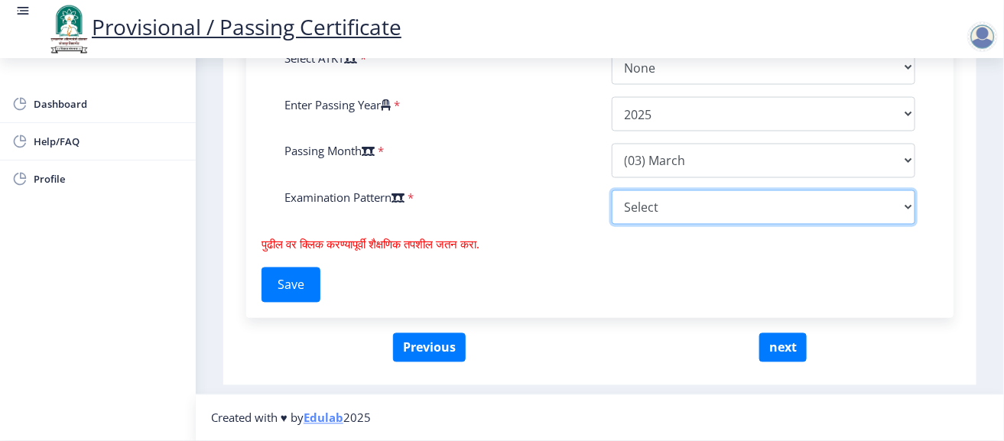
click at [668, 223] on select "Select Yearly Semester" at bounding box center [764, 207] width 304 height 34
select select "Semester"
click at [612, 191] on select "Select Yearly Semester" at bounding box center [764, 207] width 304 height 34
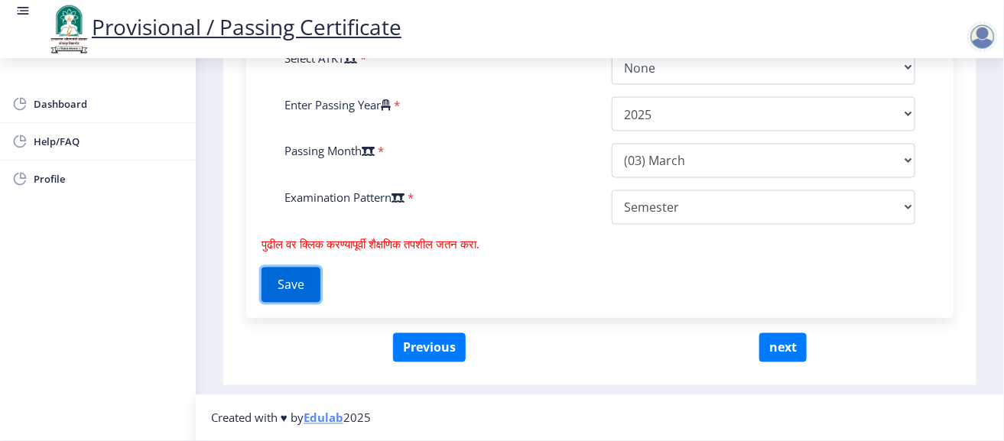
click at [281, 288] on button "Save" at bounding box center [291, 285] width 59 height 35
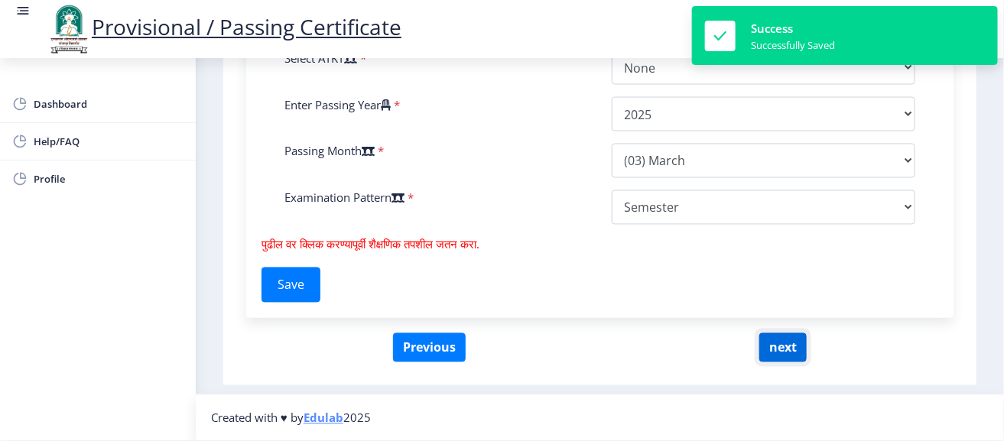
click at [794, 339] on button "next" at bounding box center [783, 348] width 47 height 29
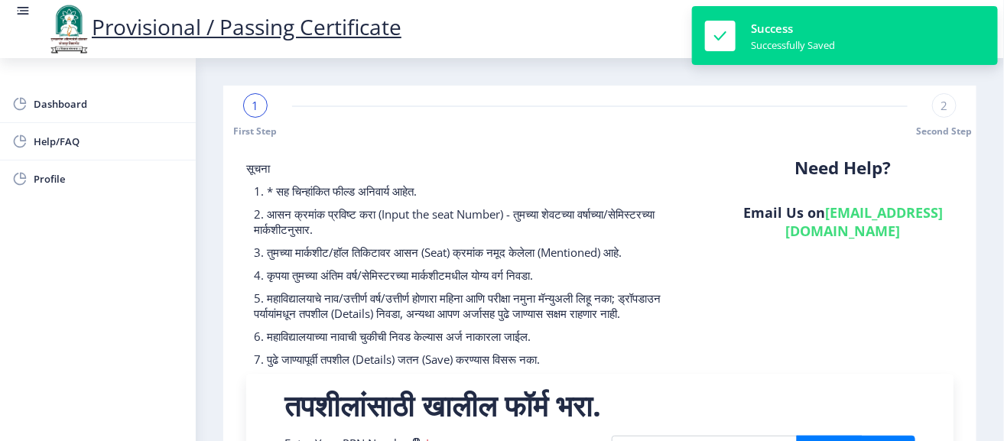
select select
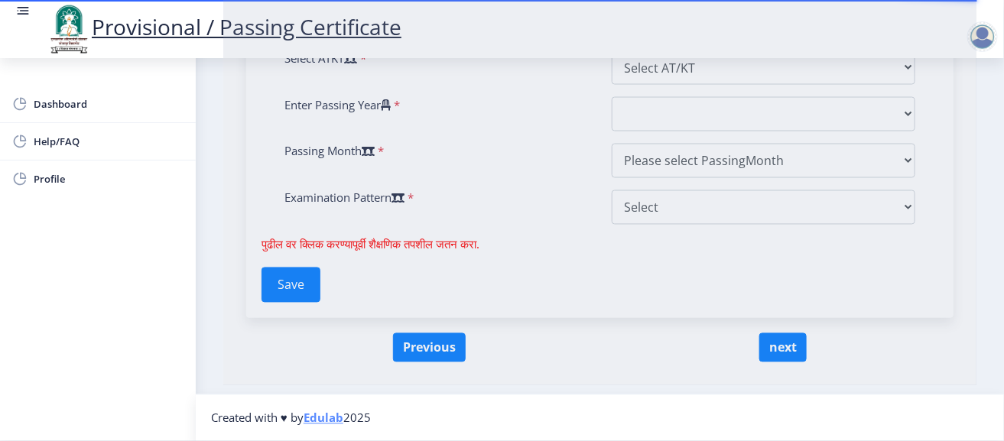
type input "202201068032758"
type input "[GEOGRAPHIC_DATA],[GEOGRAPHIC_DATA]"
type input "Bachelor of Computer Applications"
type input "GULAME [PERSON_NAME]"
type input "SUVARNA"
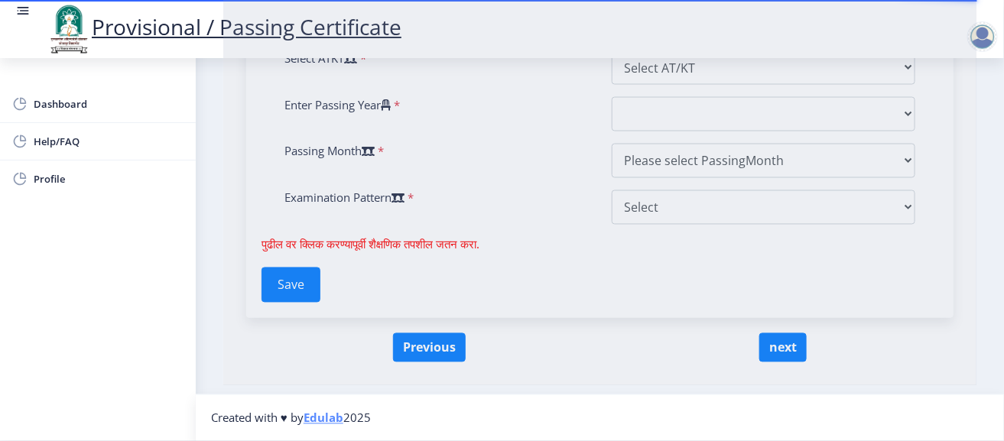
type input "Software Development"
type input "Because I enjoy programming and want to build real-world applications and softw…"
type input "134188"
select select "Grade A"
select select "Regular"
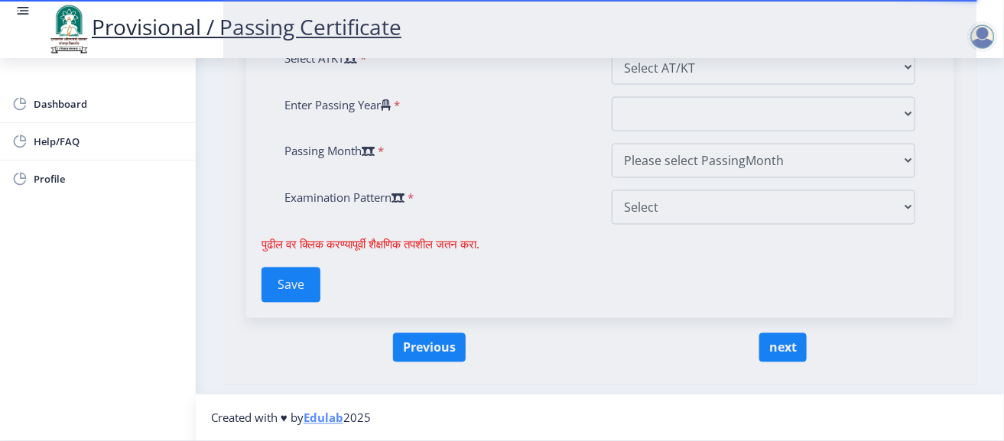
select select "None"
select select "2025"
select select "March"
select select "Semester"
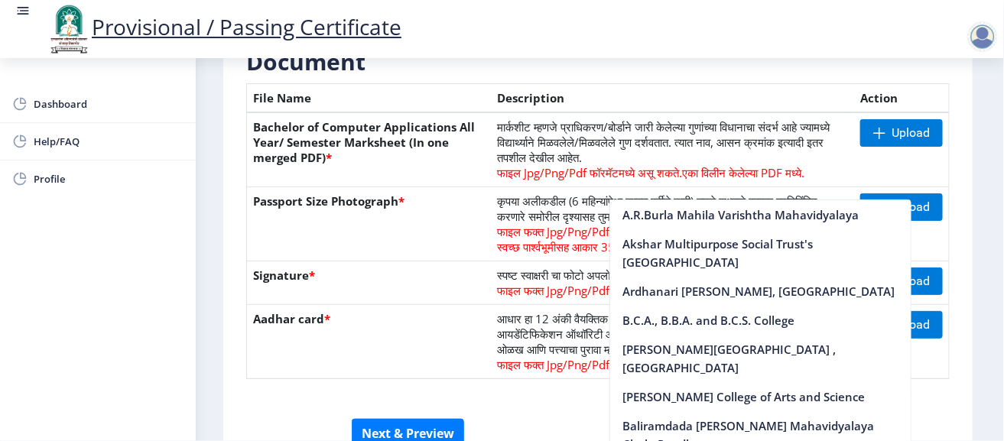
click at [377, 239] on th "Passport Size Photograph *" at bounding box center [369, 224] width 245 height 74
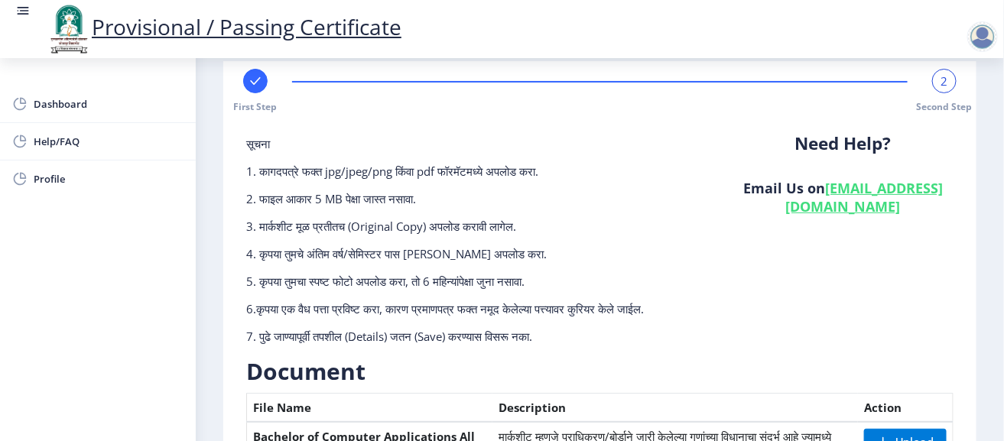
scroll to position [0, 0]
